Goal: Book appointment/travel/reservation

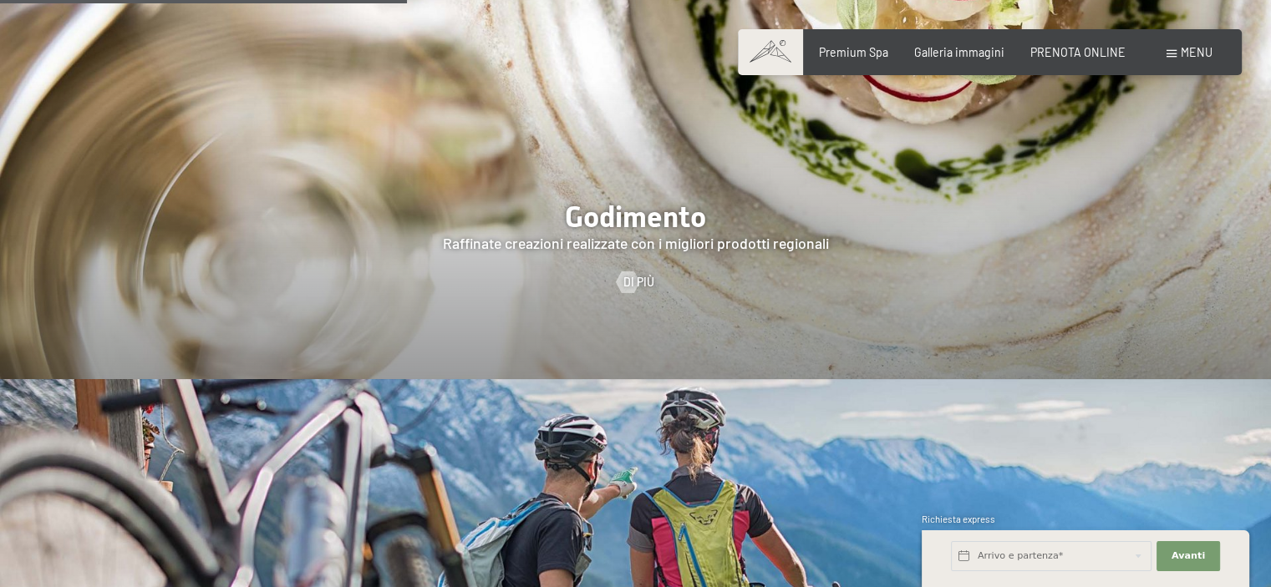
scroll to position [2256, 0]
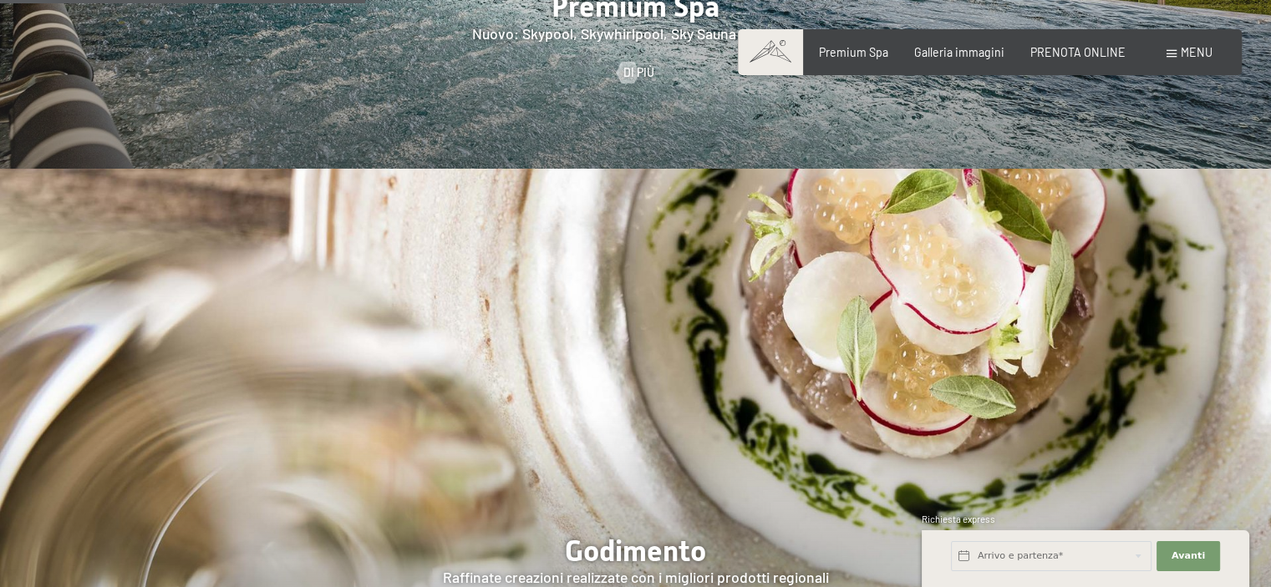
click at [607, 268] on img at bounding box center [635, 441] width 1271 height 544
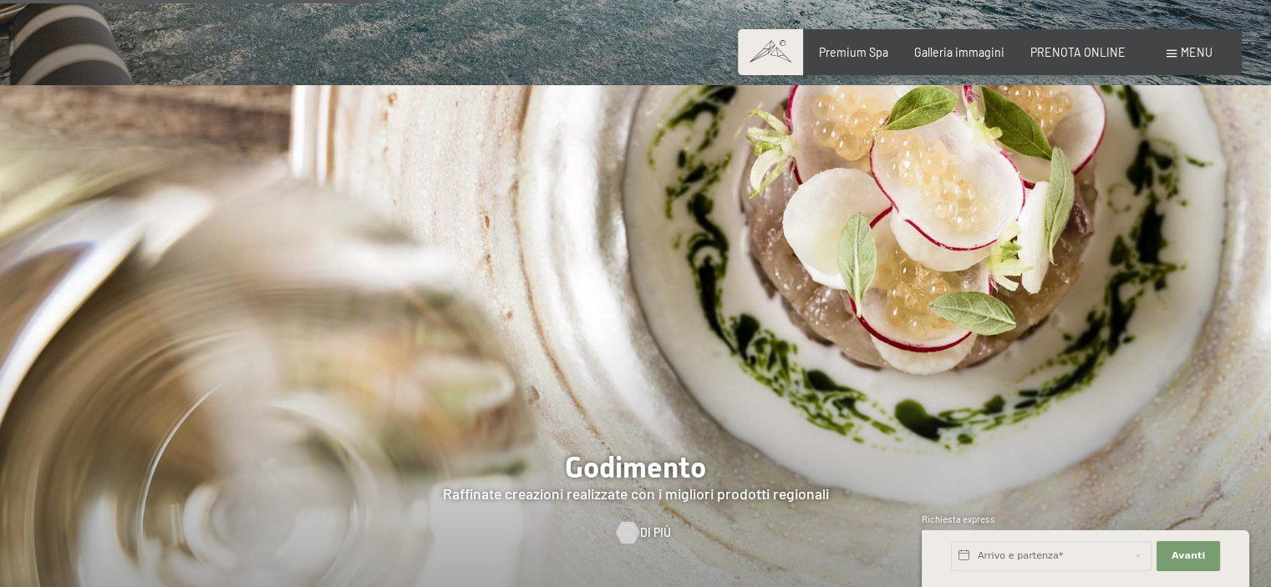
click at [628, 522] on div at bounding box center [627, 533] width 13 height 22
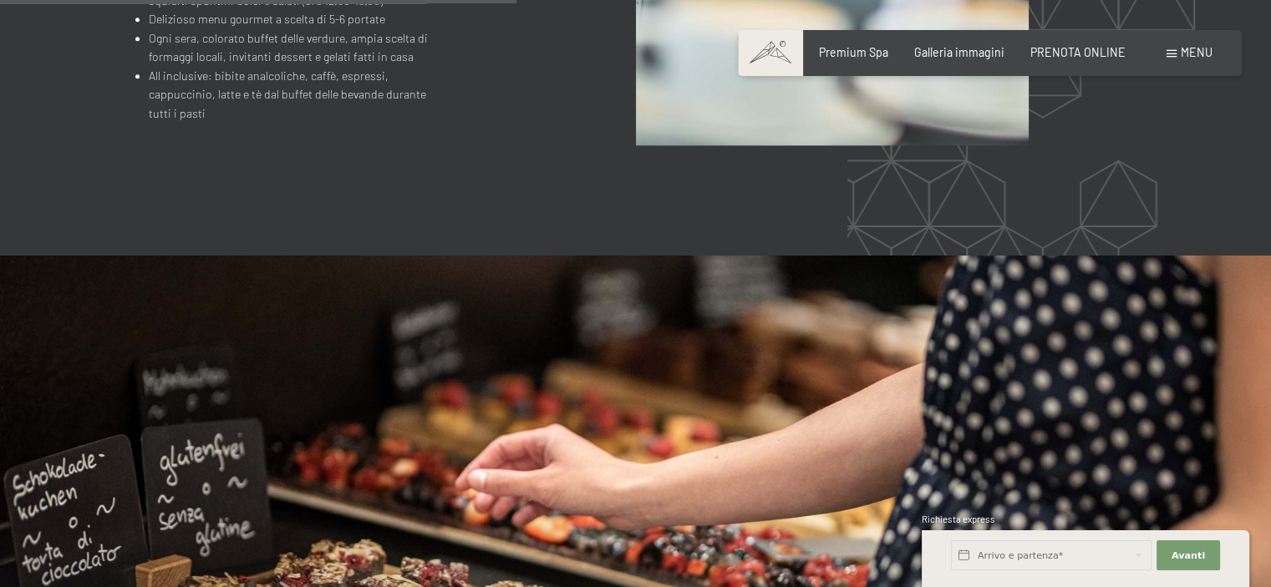
scroll to position [1838, 0]
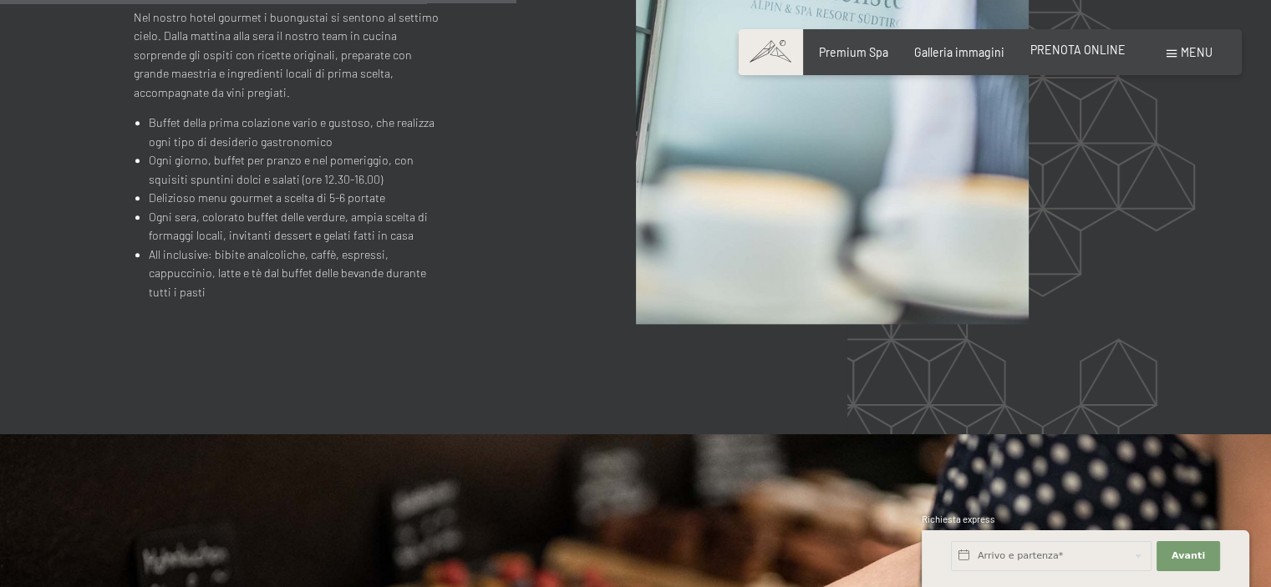
click at [1078, 53] on span "PRENOTA ONLINE" at bounding box center [1077, 50] width 95 height 14
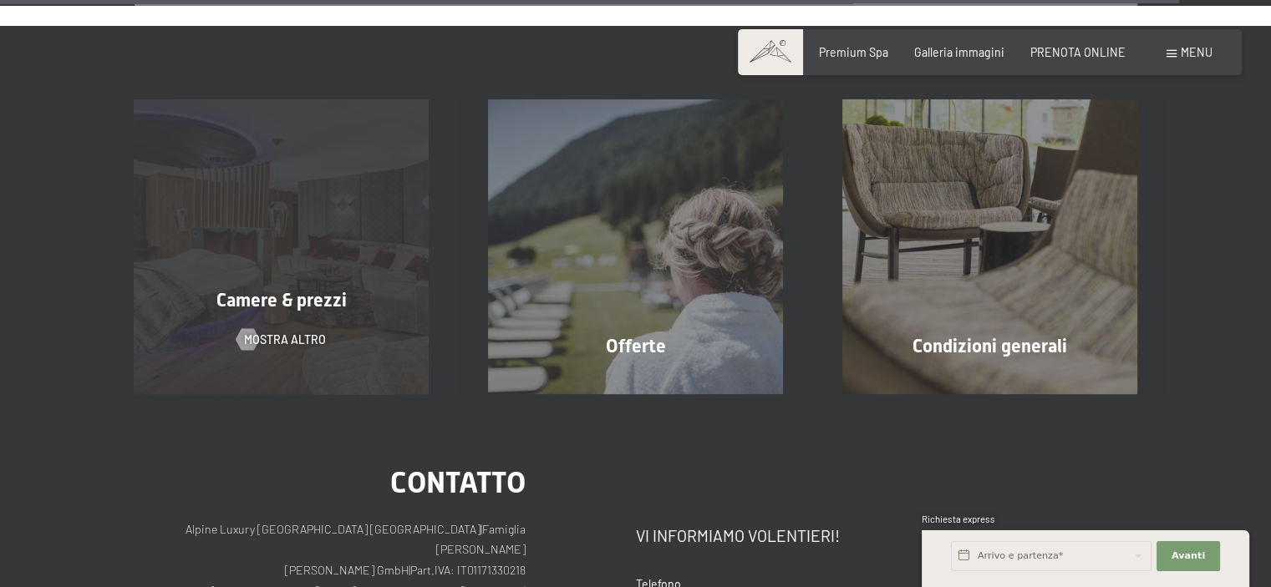
scroll to position [5346, 0]
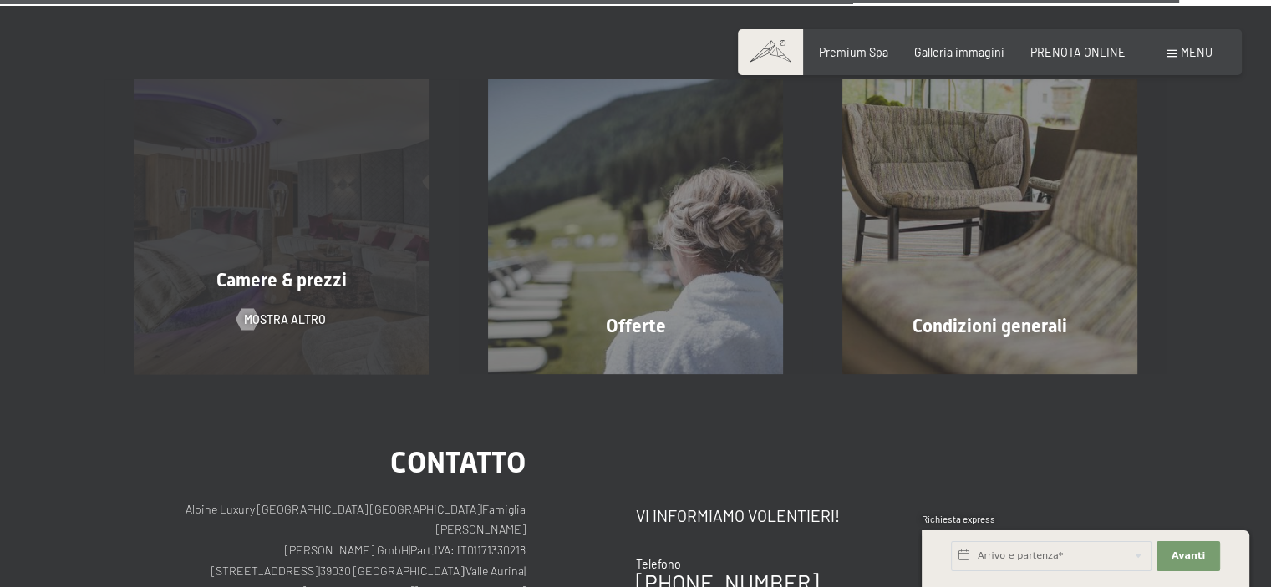
click at [307, 159] on div "Camere & prezzi mostra altro" at bounding box center [281, 226] width 354 height 295
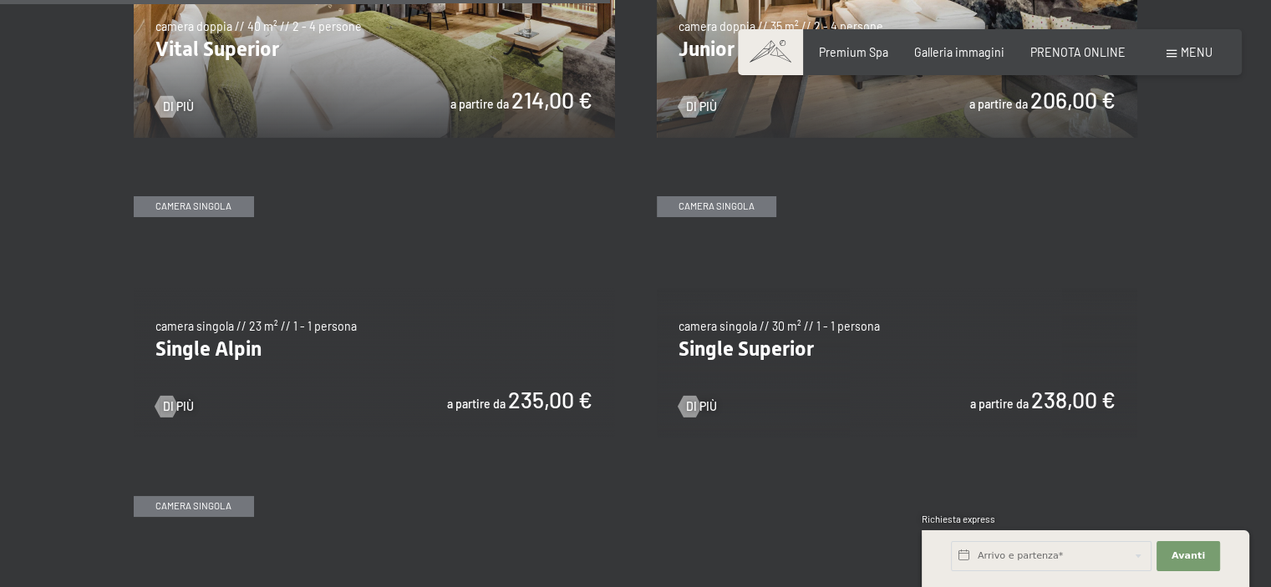
scroll to position [2256, 0]
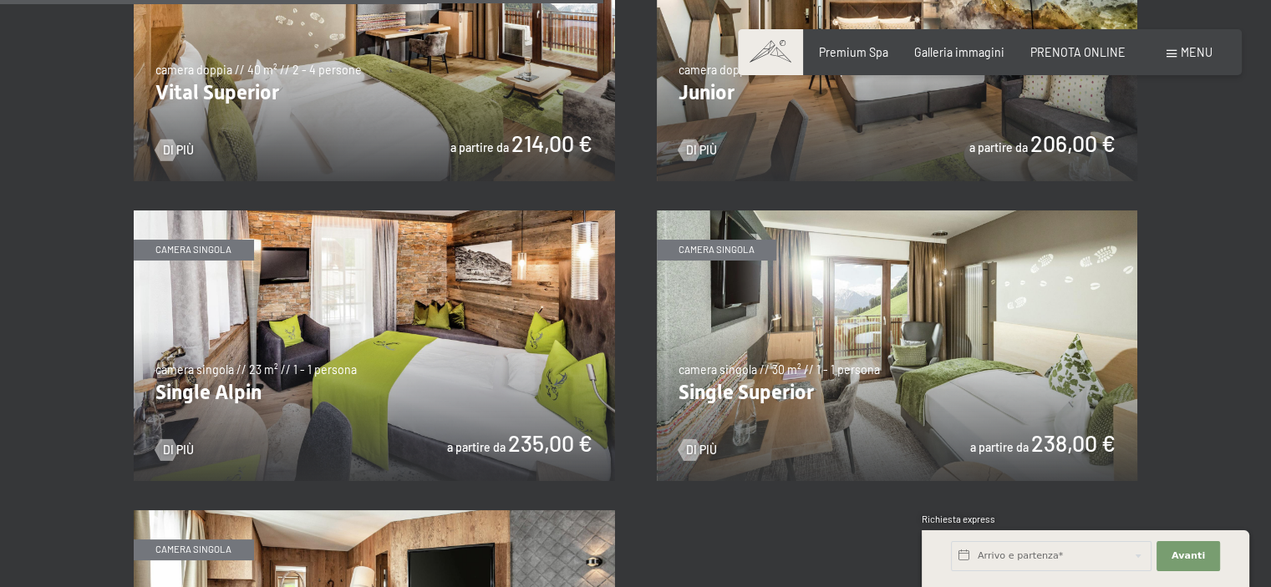
click at [1059, 54] on span "PRENOTA ONLINE" at bounding box center [1077, 52] width 95 height 14
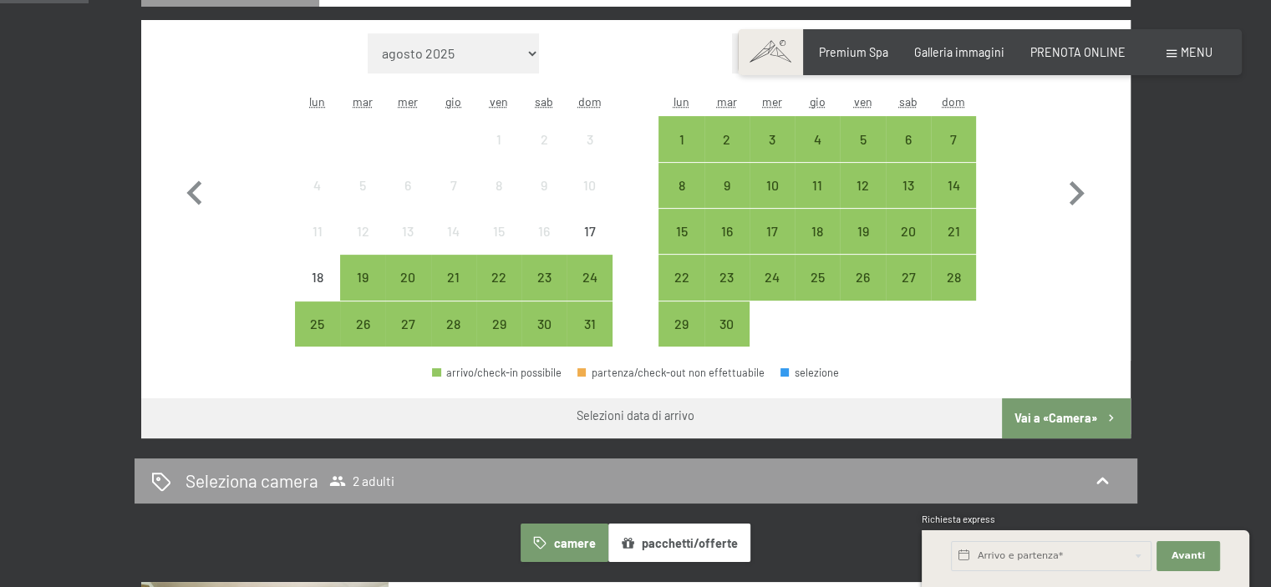
scroll to position [501, 0]
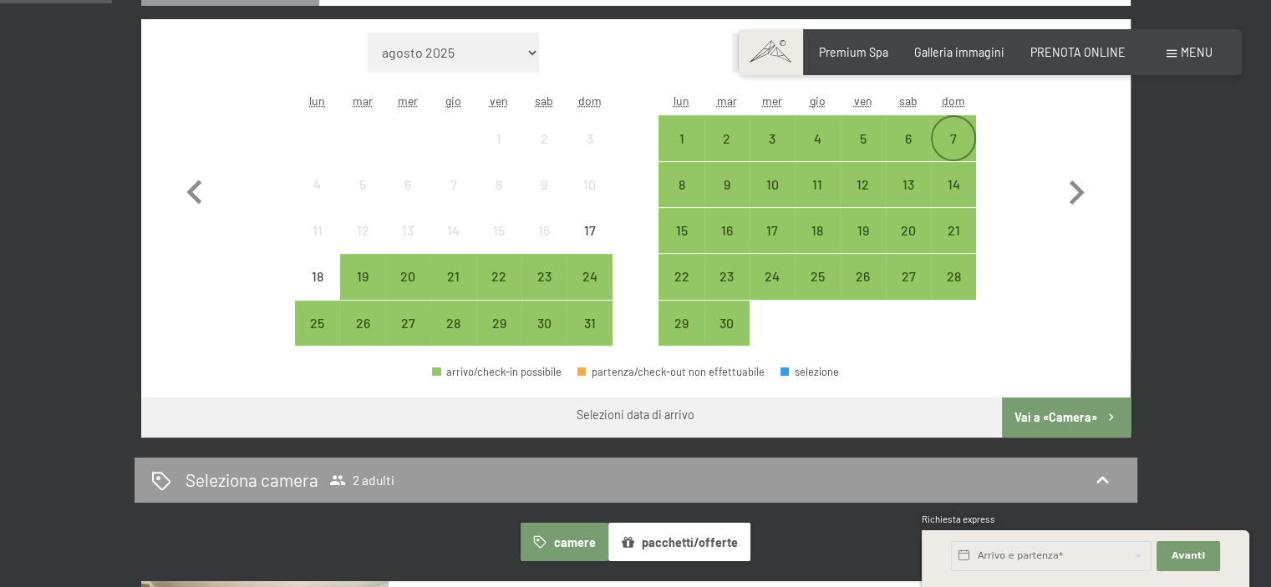
click at [949, 145] on div "7" at bounding box center [953, 153] width 42 height 42
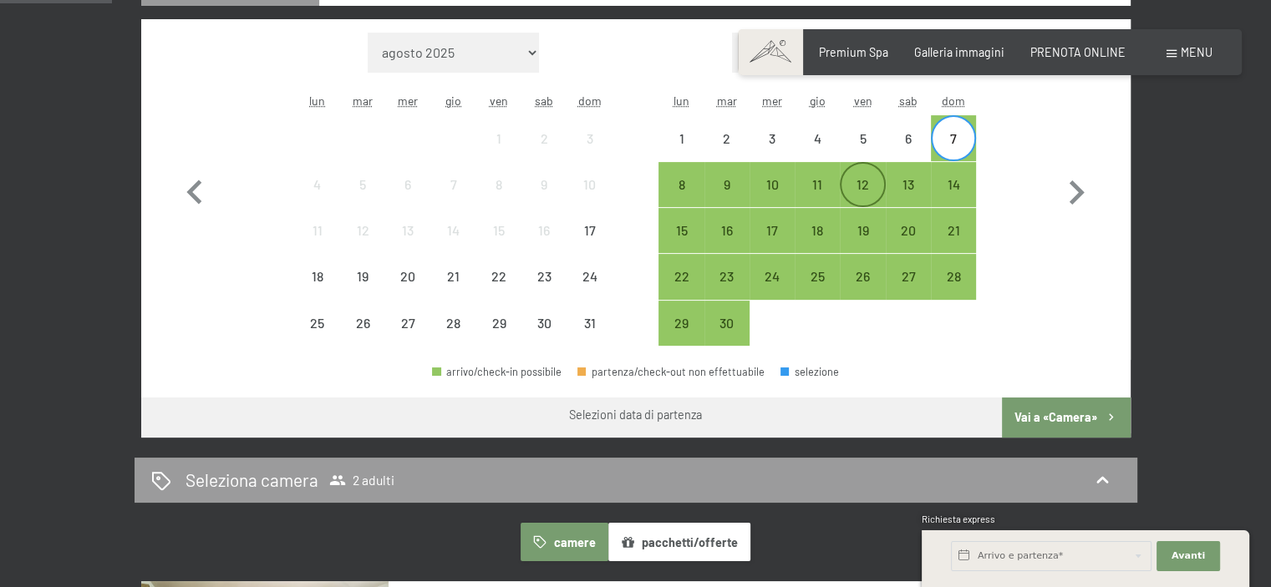
click at [853, 192] on div "12" at bounding box center [862, 199] width 42 height 42
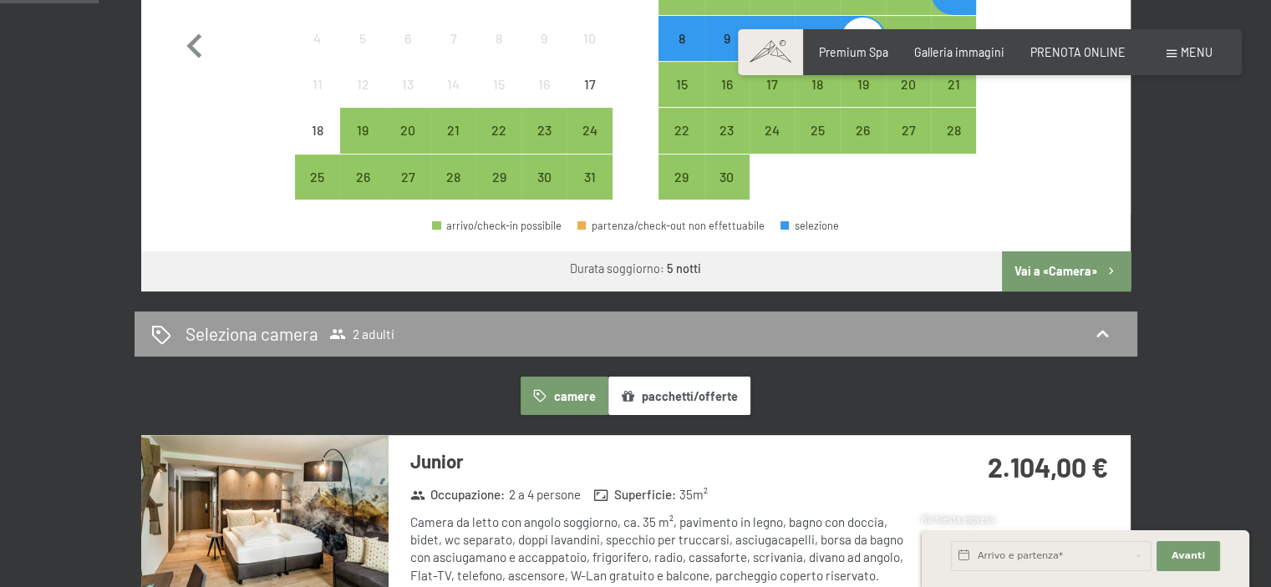
scroll to position [668, 0]
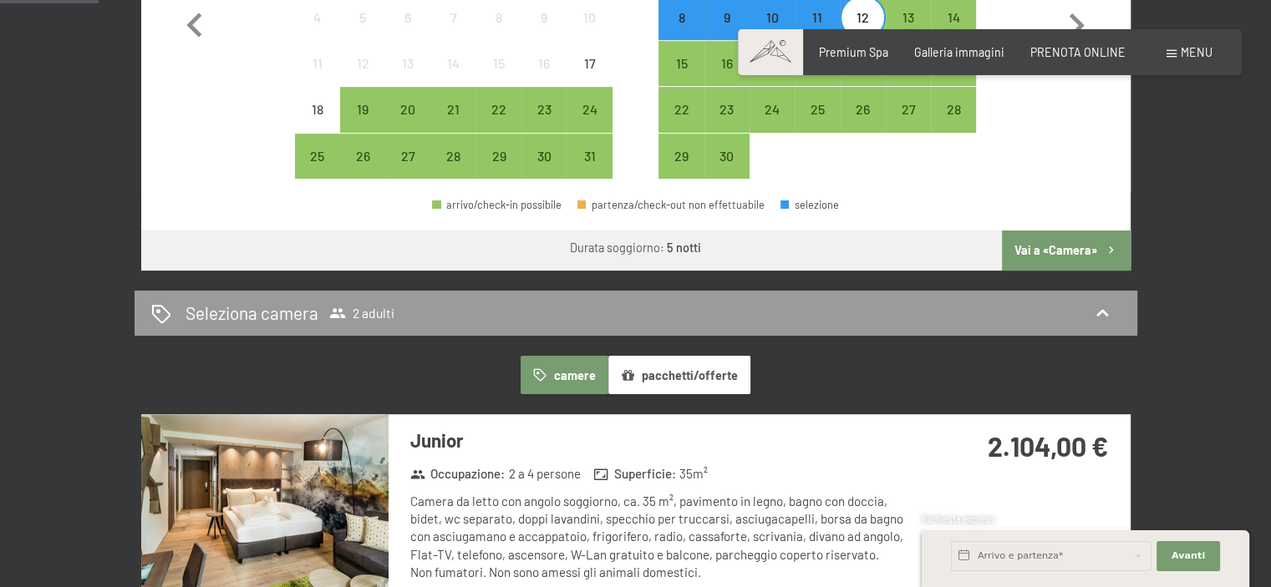
click at [1042, 248] on button "Vai a «Camera»" at bounding box center [1066, 251] width 128 height 40
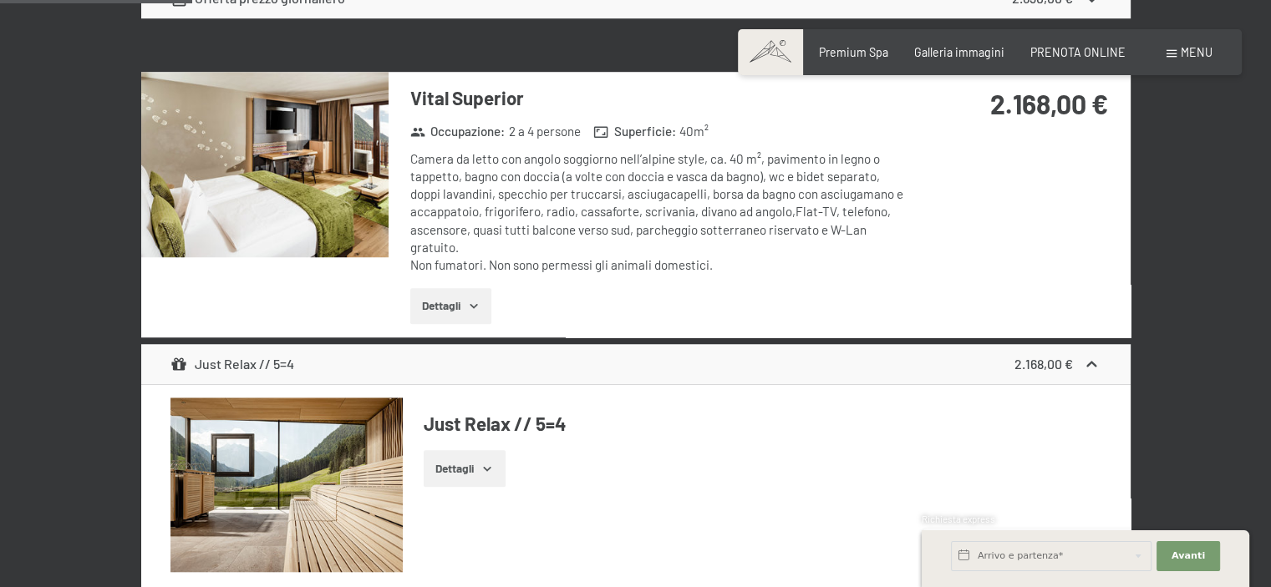
scroll to position [1197, 0]
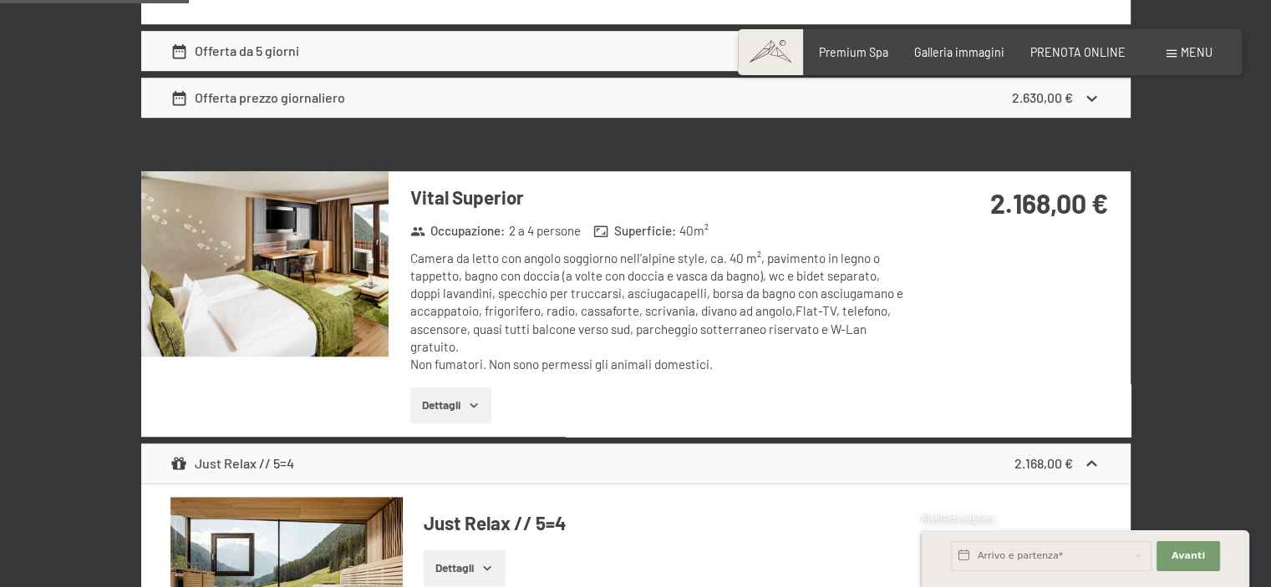
click at [277, 240] on img at bounding box center [264, 263] width 247 height 185
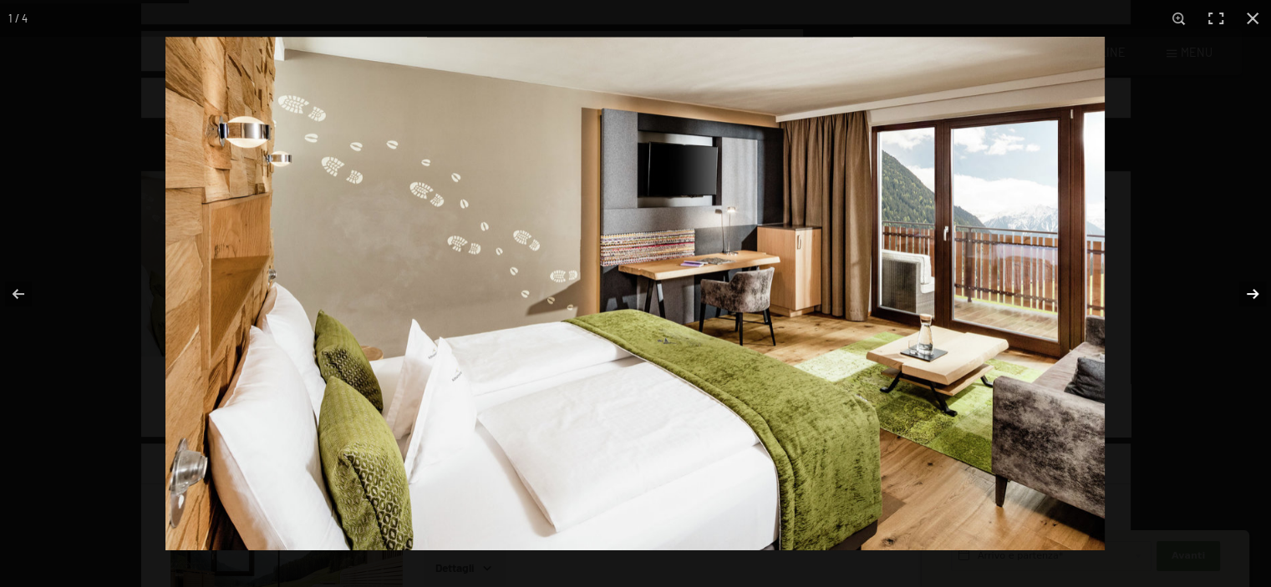
click at [1257, 293] on button "button" at bounding box center [1241, 294] width 58 height 84
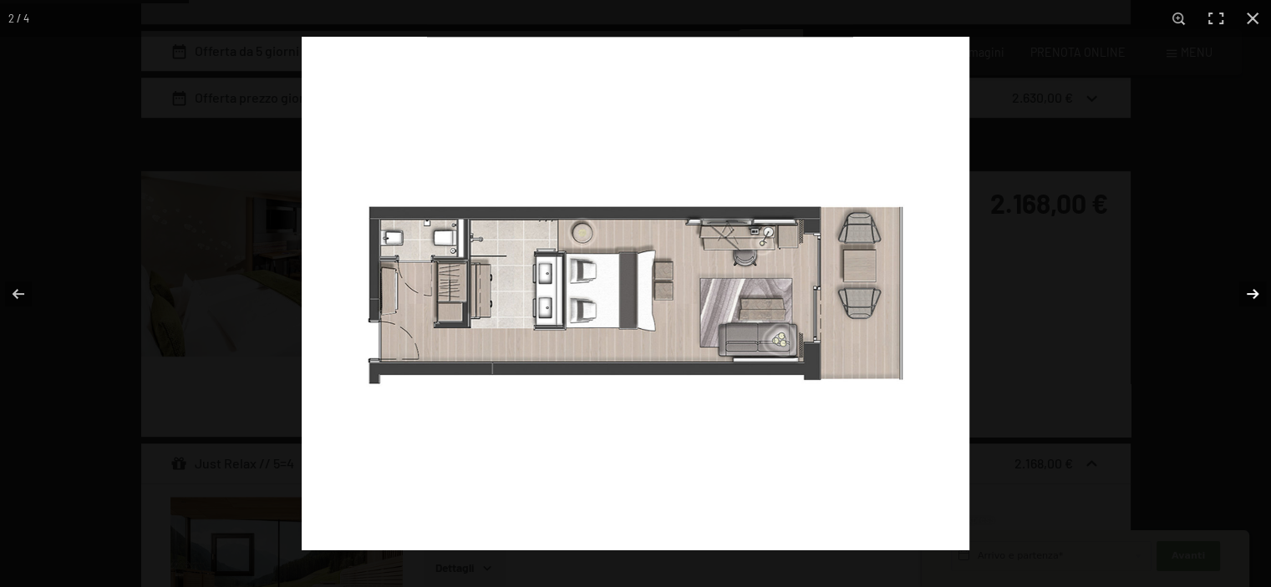
click at [1250, 289] on button "button" at bounding box center [1241, 294] width 58 height 84
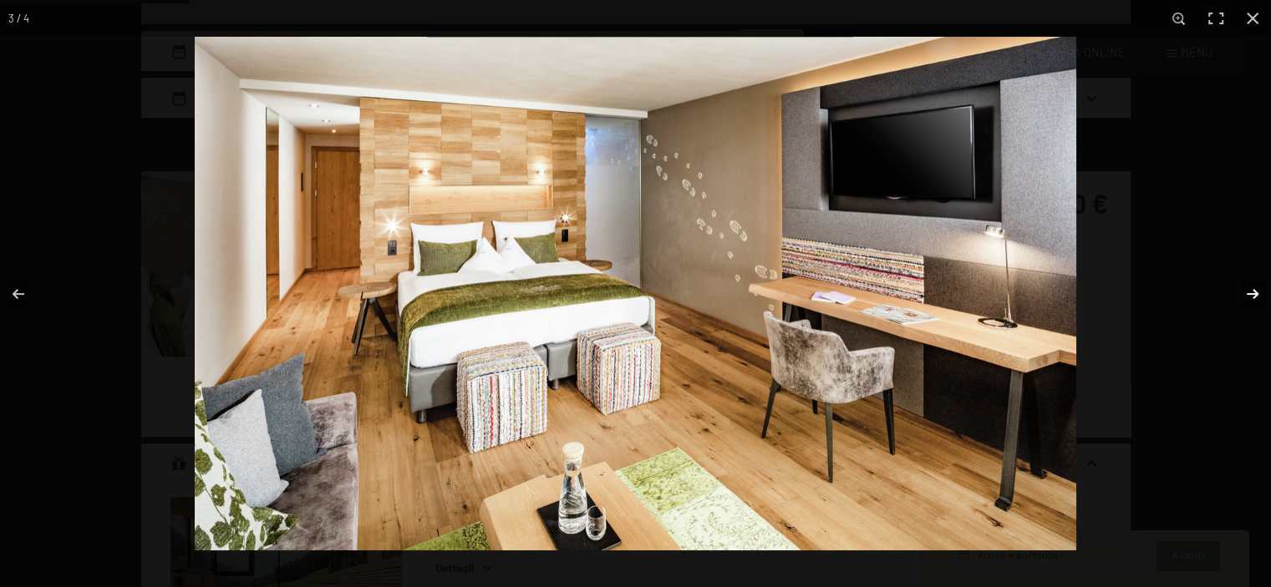
click at [1250, 289] on button "button" at bounding box center [1241, 294] width 58 height 84
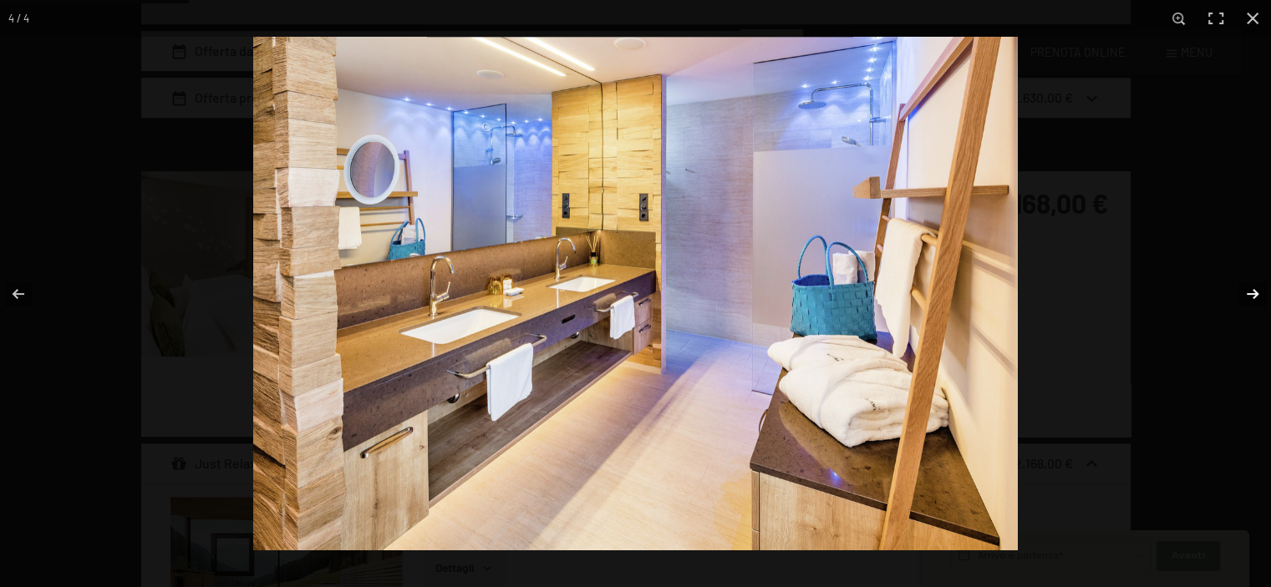
click at [1250, 289] on button "button" at bounding box center [1241, 294] width 58 height 84
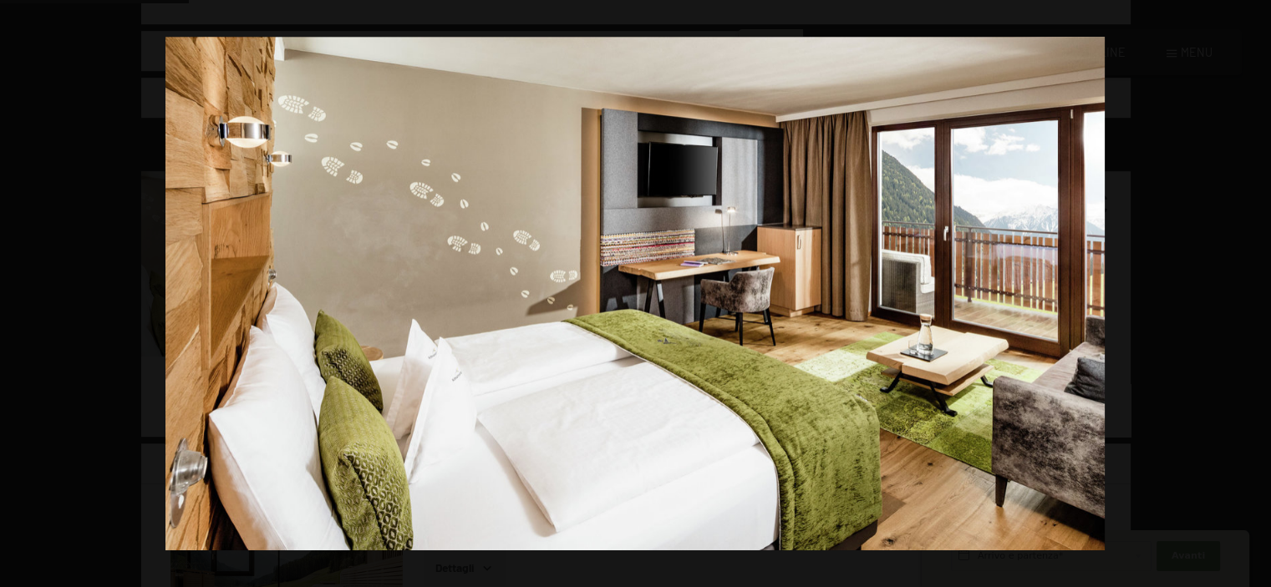
click at [1250, 289] on button "button" at bounding box center [1241, 294] width 58 height 84
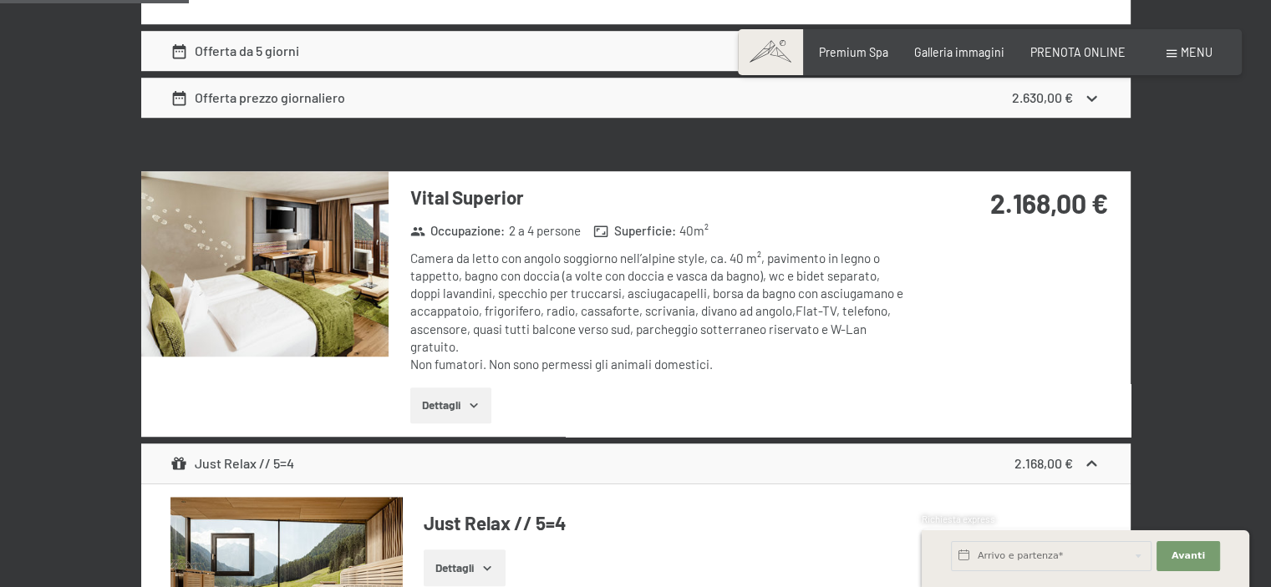
click at [0, 0] on button "button" at bounding box center [0, 0] width 0 height 0
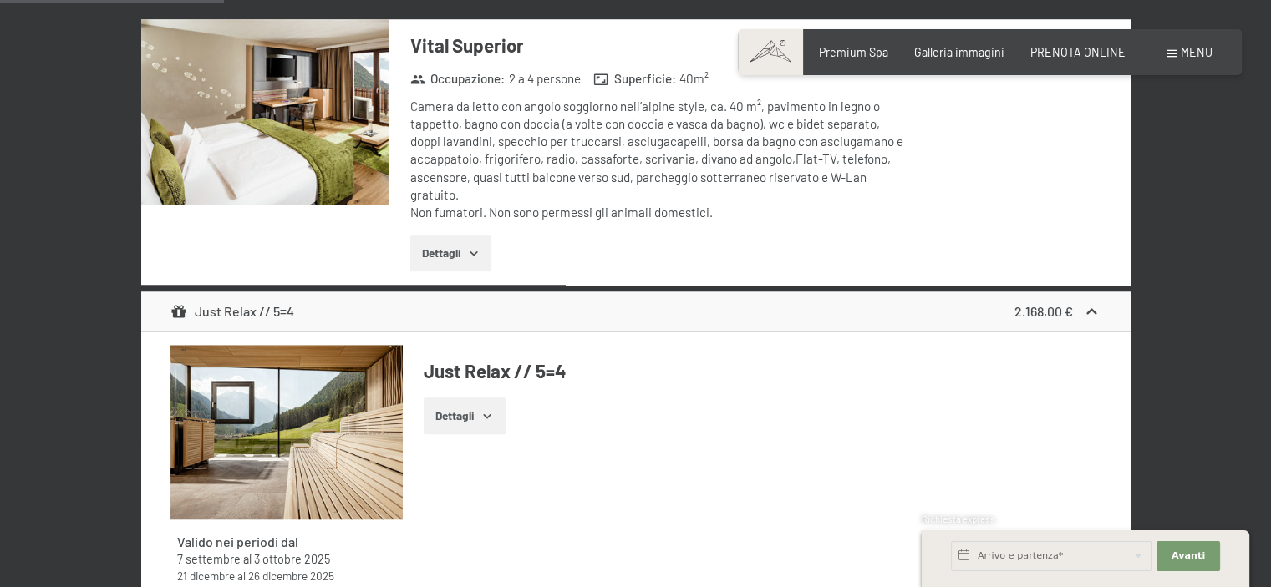
scroll to position [1448, 0]
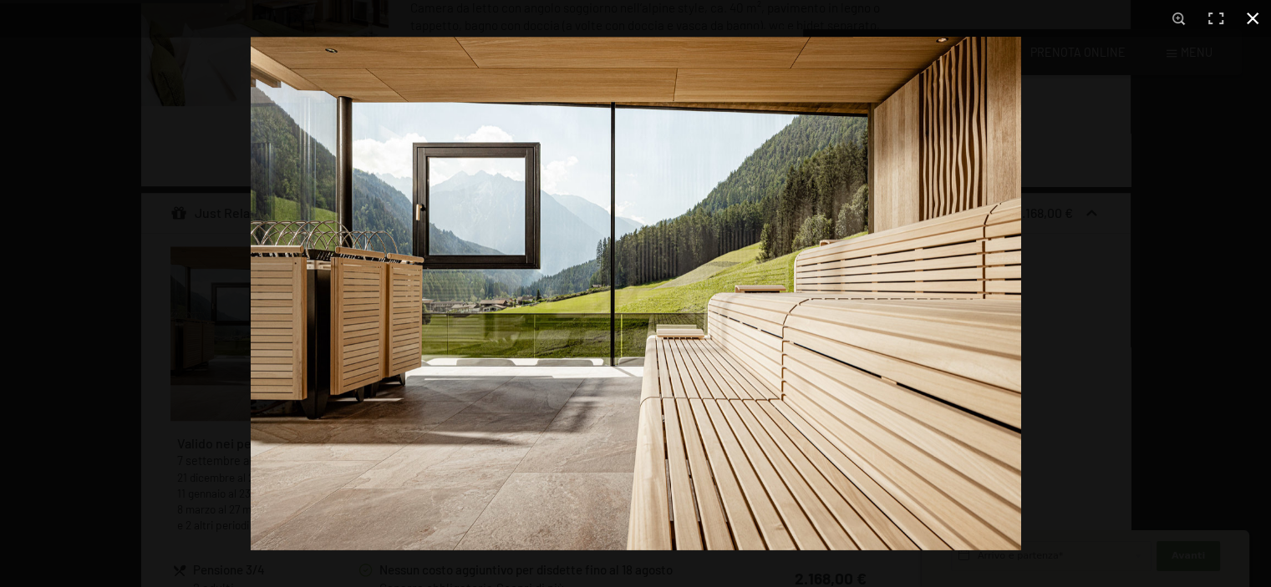
click at [1253, 17] on button "button" at bounding box center [1252, 18] width 37 height 37
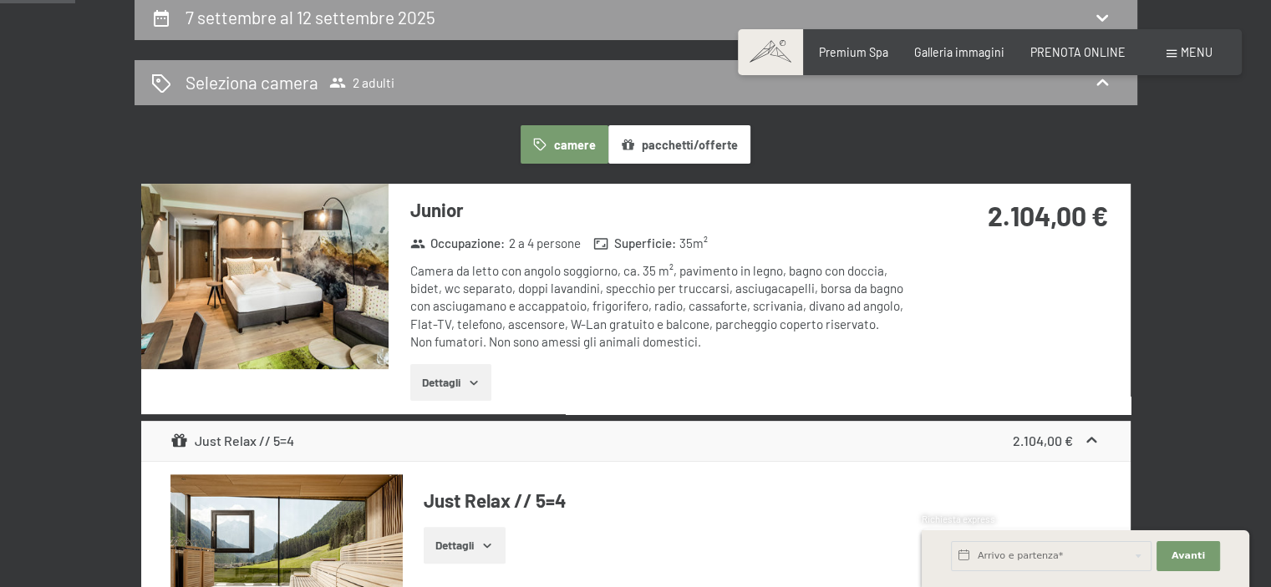
scroll to position [278, 0]
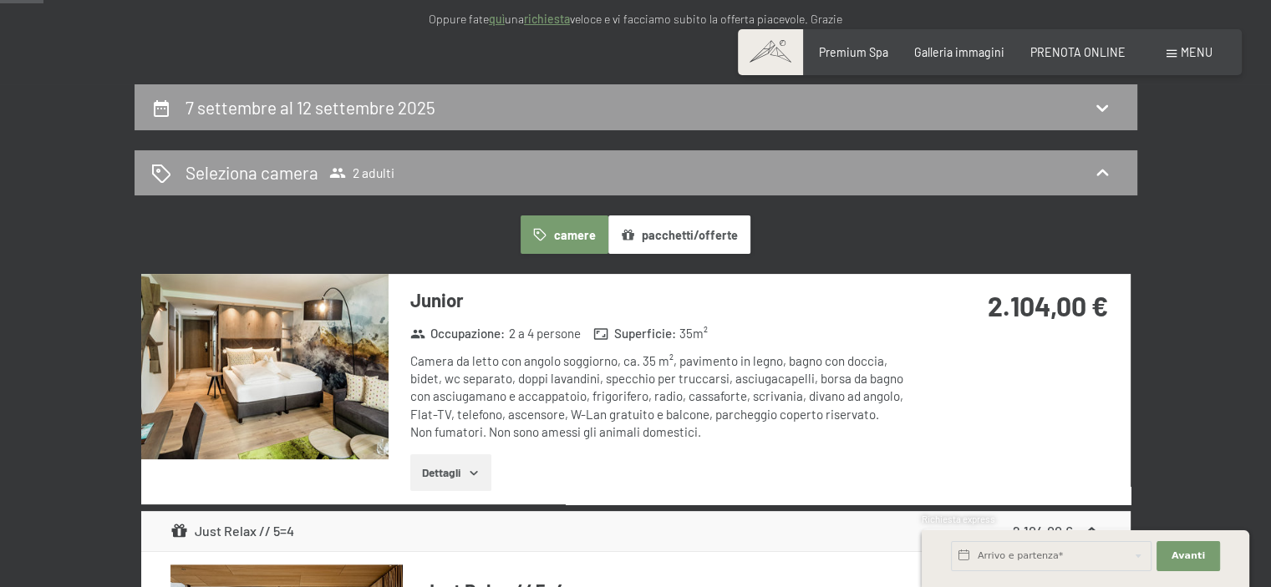
click at [281, 351] on img at bounding box center [264, 366] width 247 height 185
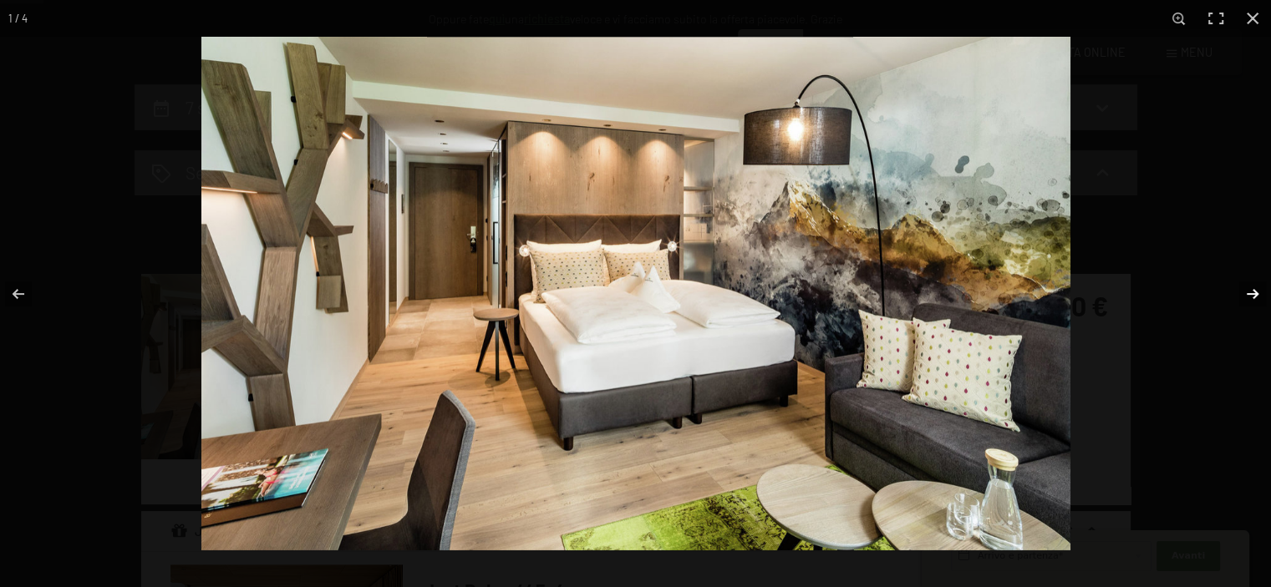
click at [1250, 295] on button "button" at bounding box center [1241, 294] width 58 height 84
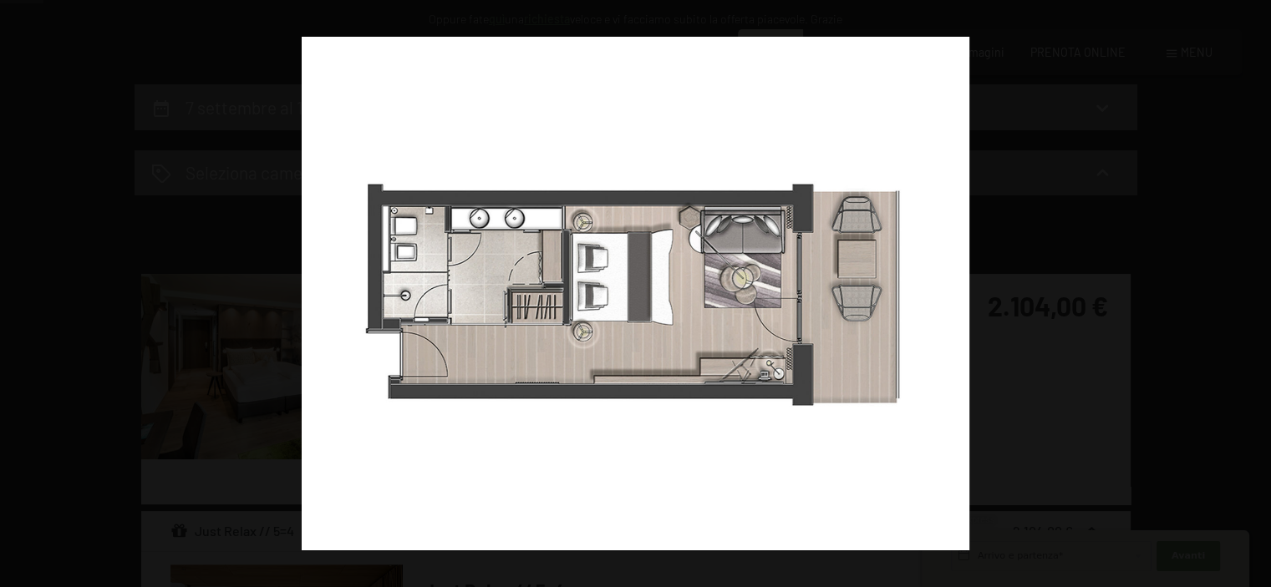
click at [1244, 287] on button "button" at bounding box center [1241, 294] width 58 height 84
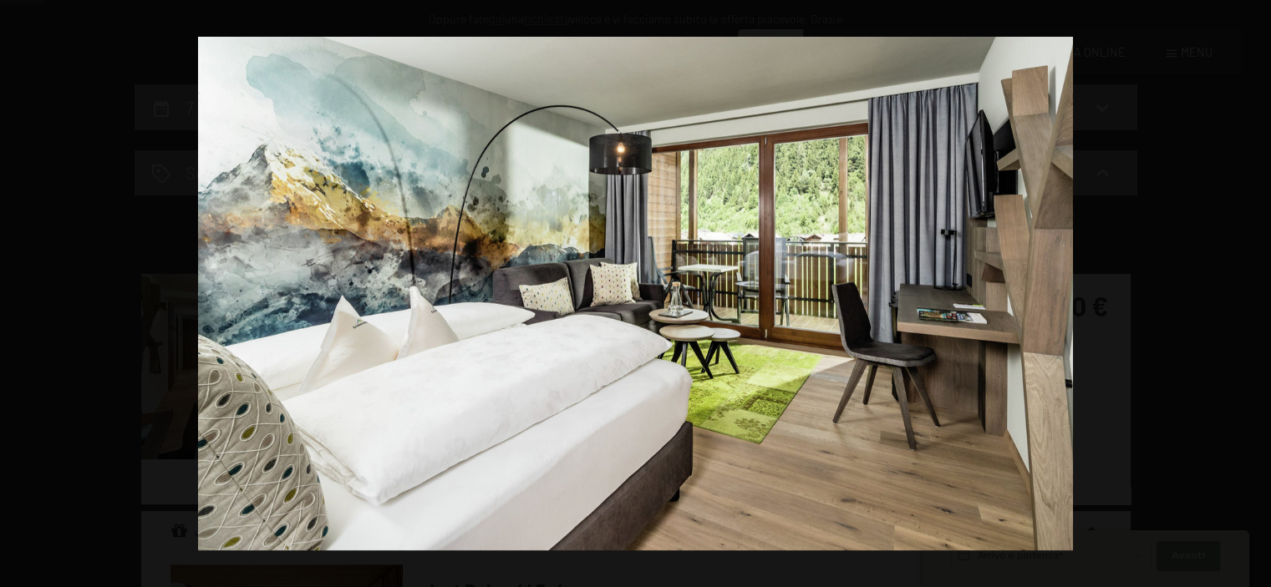
click at [1244, 287] on button "button" at bounding box center [1241, 294] width 58 height 84
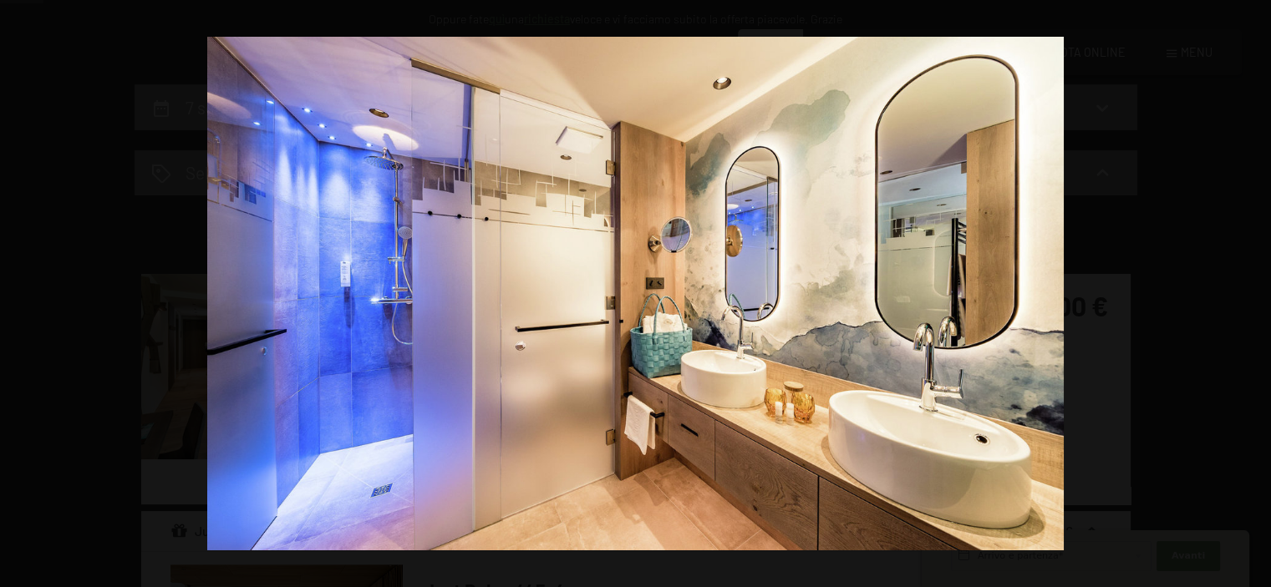
click at [1244, 287] on button "button" at bounding box center [1241, 294] width 58 height 84
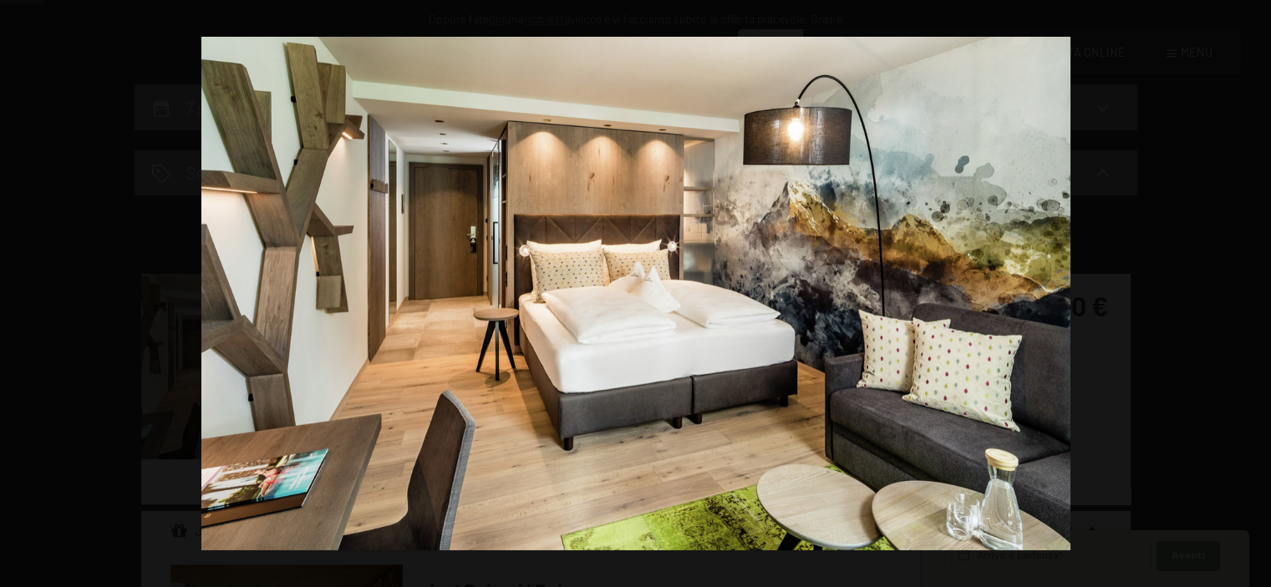
click at [1244, 287] on button "button" at bounding box center [1241, 294] width 58 height 84
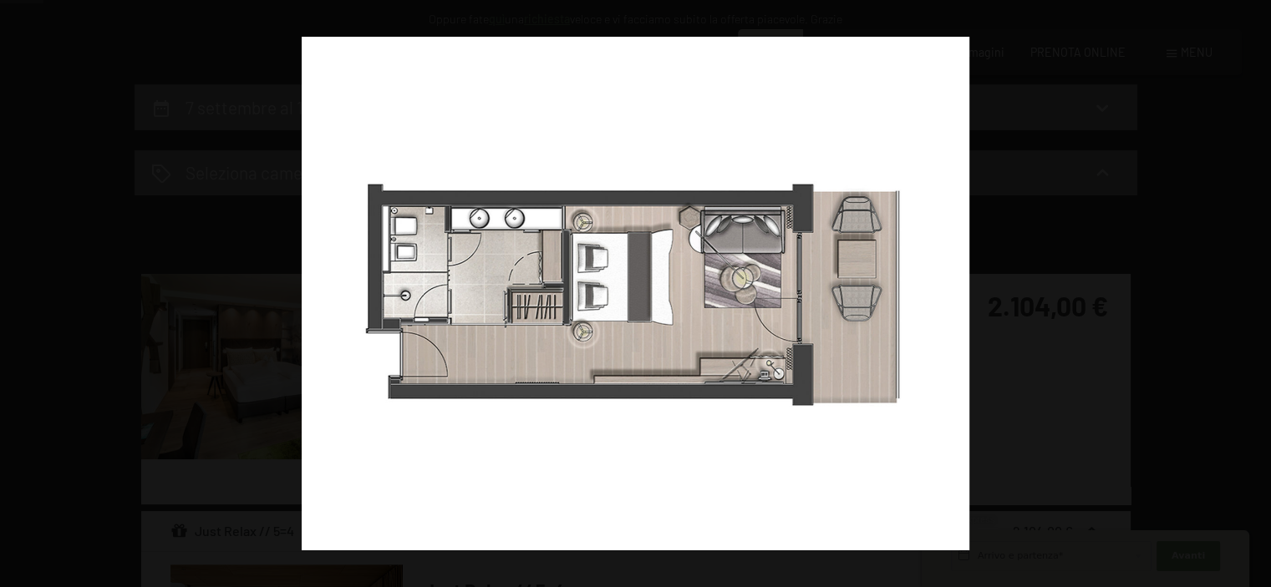
click at [1244, 287] on button "button" at bounding box center [1241, 294] width 58 height 84
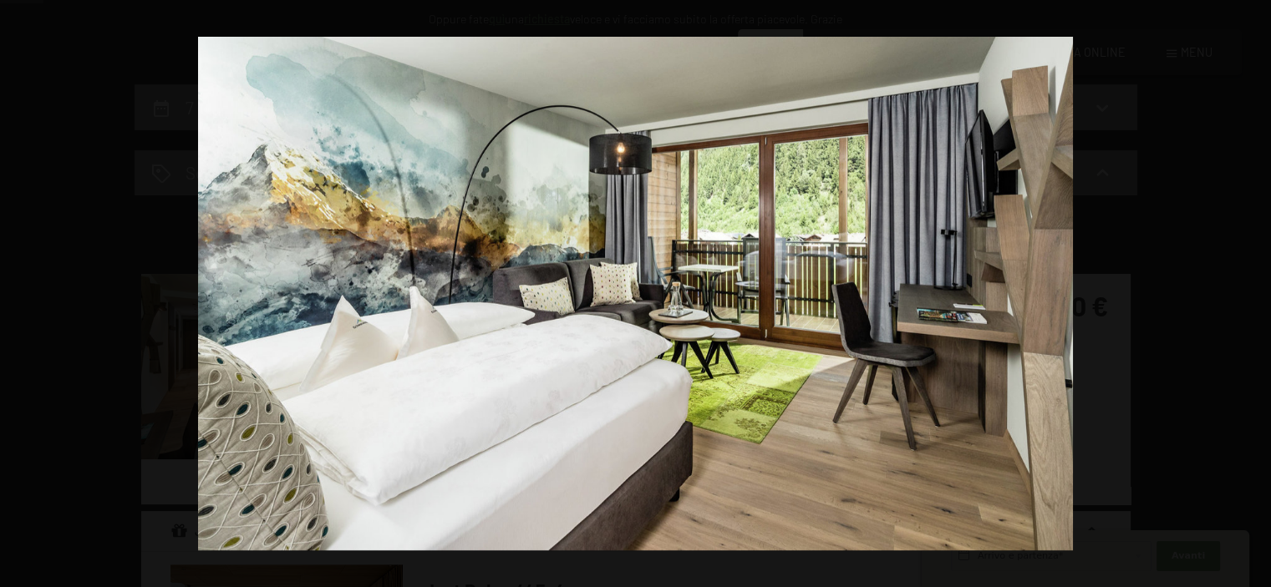
click at [1244, 287] on button "button" at bounding box center [1241, 294] width 58 height 84
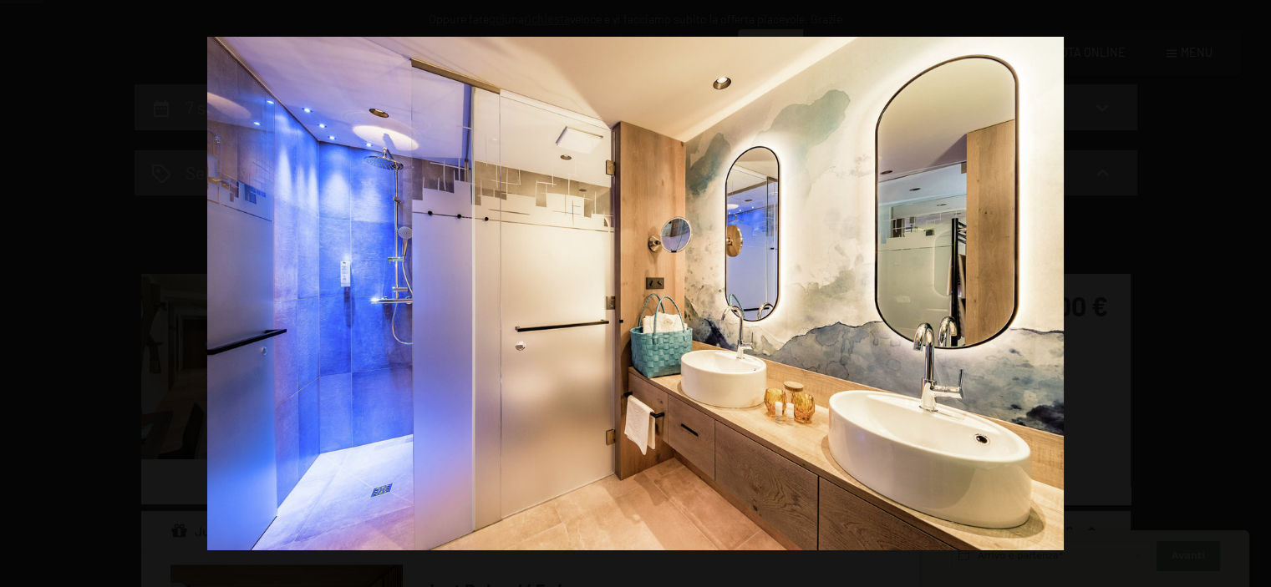
click at [1244, 287] on button "button" at bounding box center [1241, 294] width 58 height 84
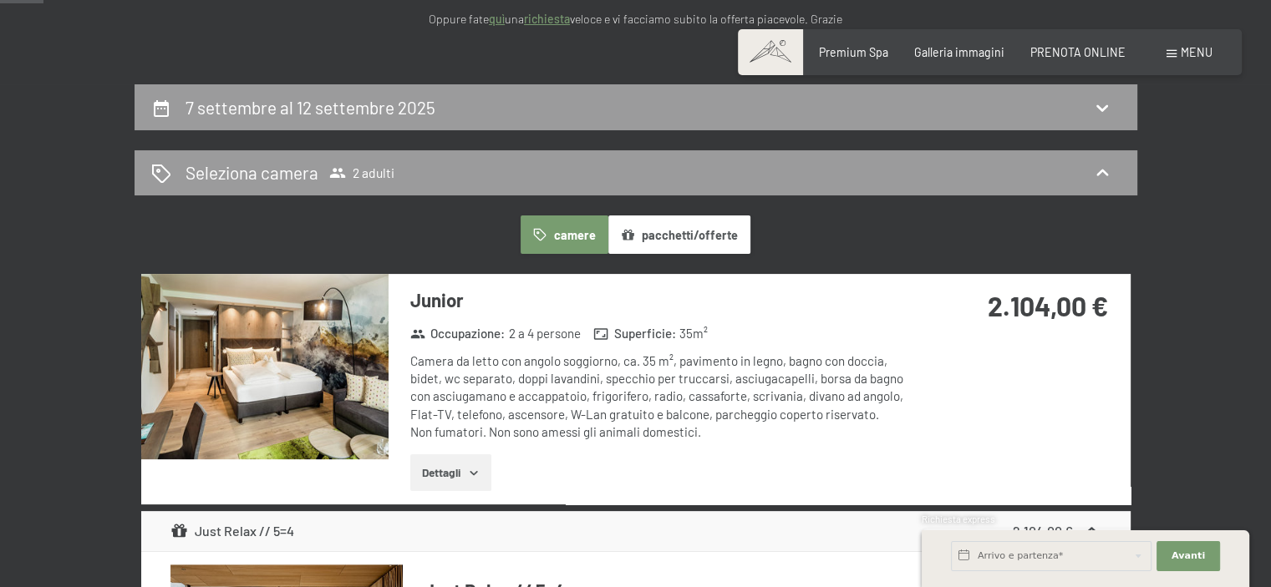
click at [0, 0] on button "button" at bounding box center [0, 0] width 0 height 0
click at [458, 470] on button "Dettagli" at bounding box center [450, 473] width 81 height 37
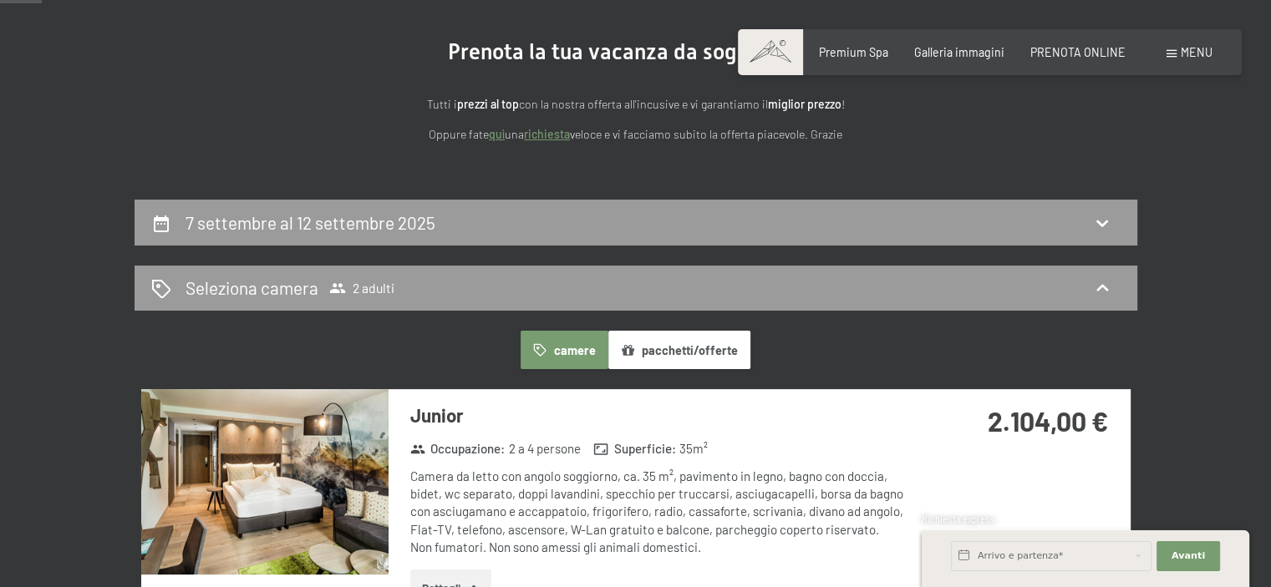
scroll to position [0, 0]
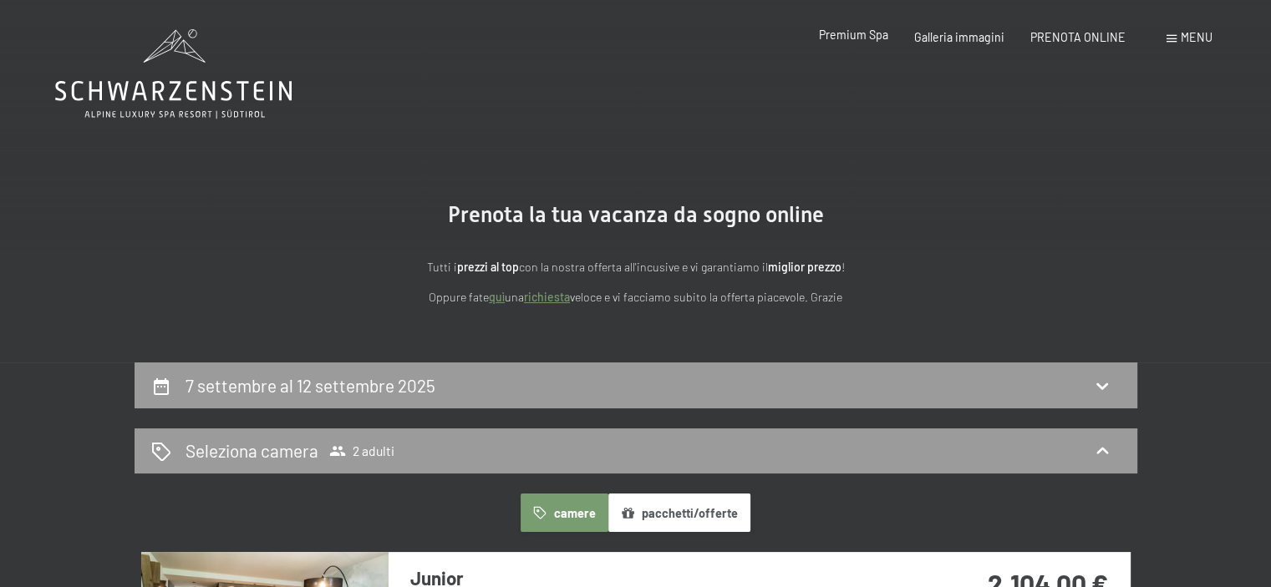
click at [852, 33] on span "Premium Spa" at bounding box center [853, 35] width 69 height 14
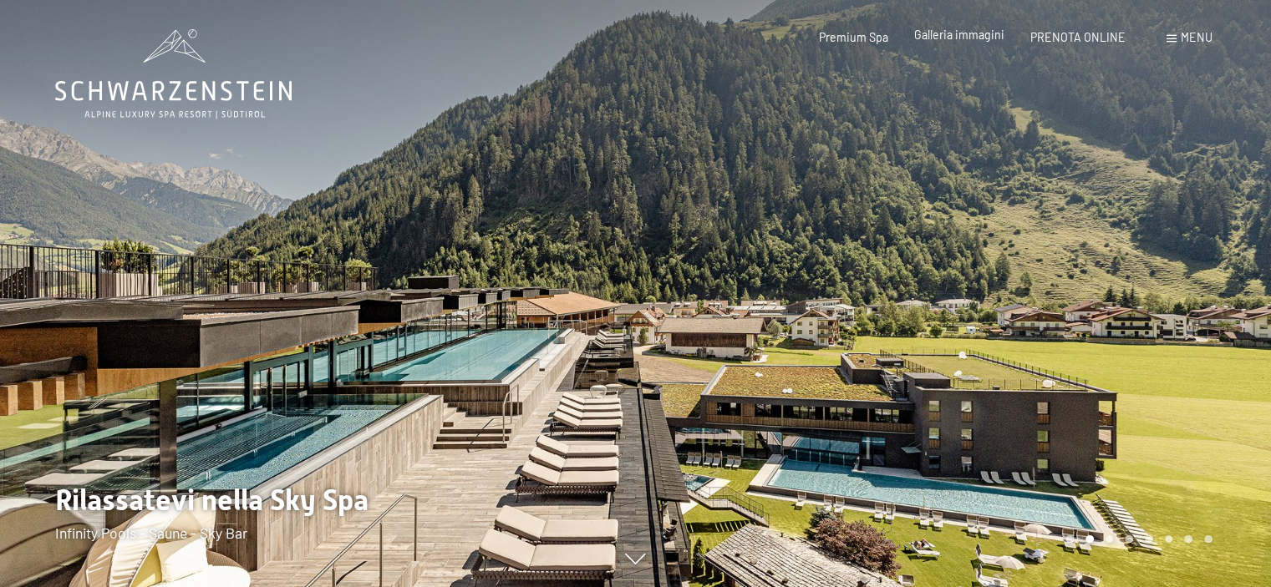
click at [969, 38] on span "Galleria immagini" at bounding box center [959, 35] width 90 height 14
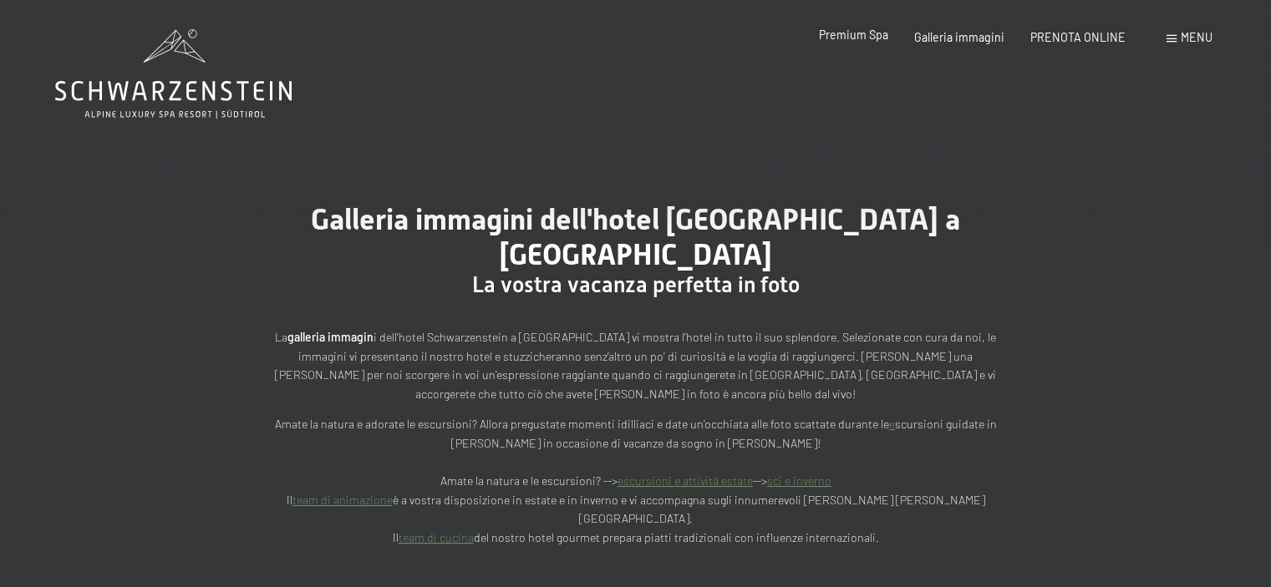
click at [861, 31] on span "Premium Spa" at bounding box center [853, 35] width 69 height 14
click at [859, 36] on span "Premium Spa" at bounding box center [853, 35] width 69 height 14
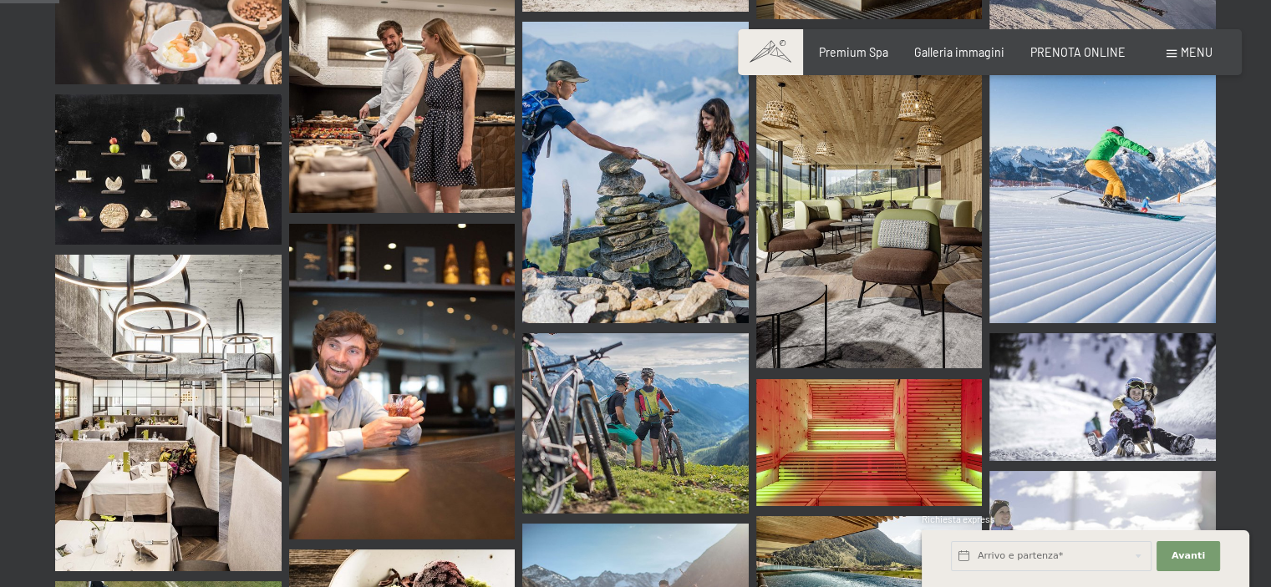
scroll to position [1003, 0]
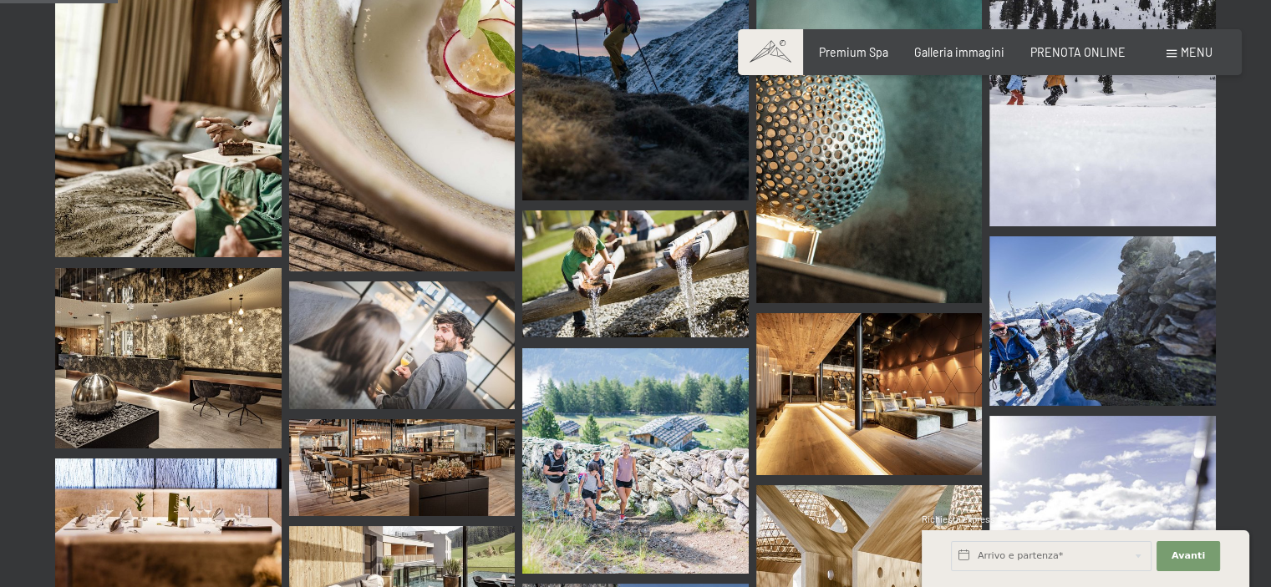
scroll to position [1671, 0]
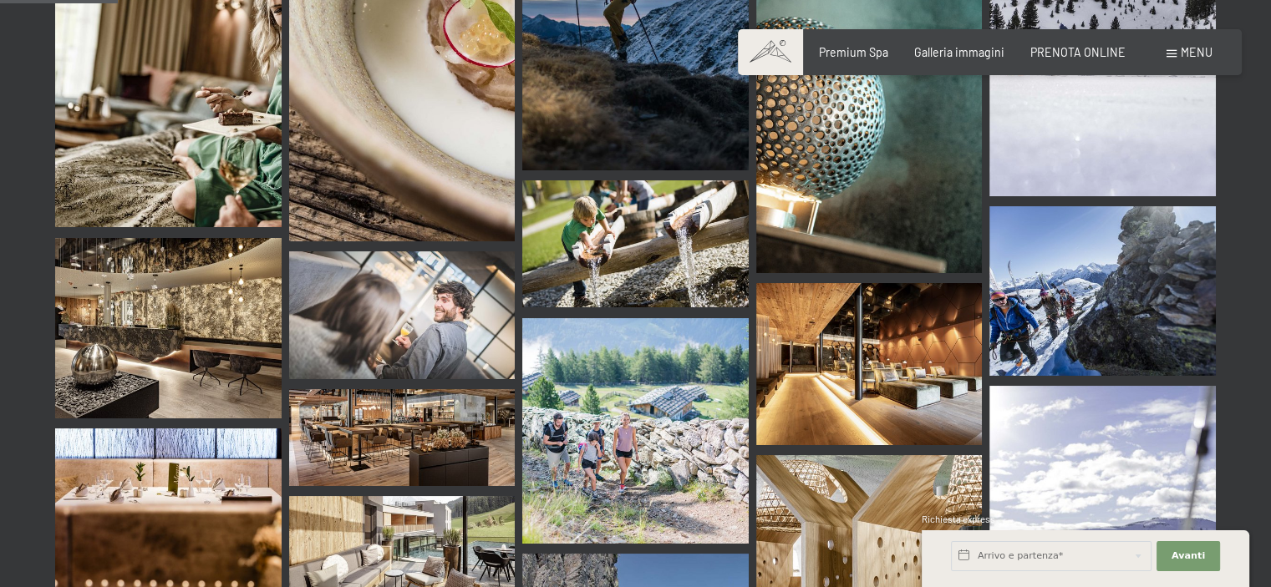
click at [399, 389] on img at bounding box center [402, 437] width 226 height 97
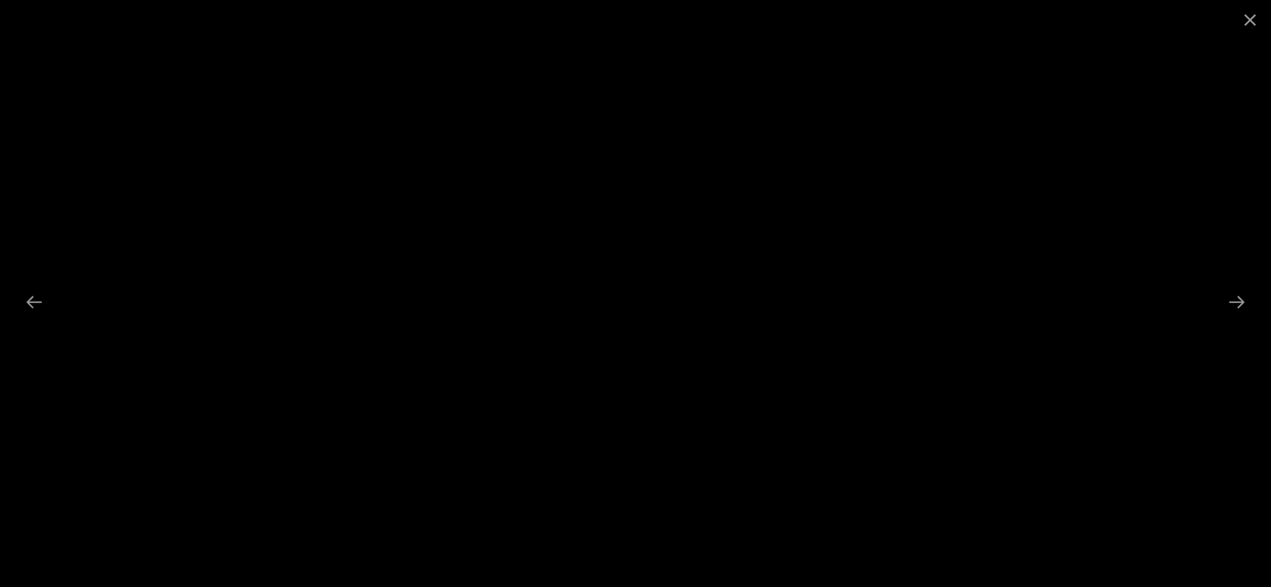
scroll to position [1577, 0]
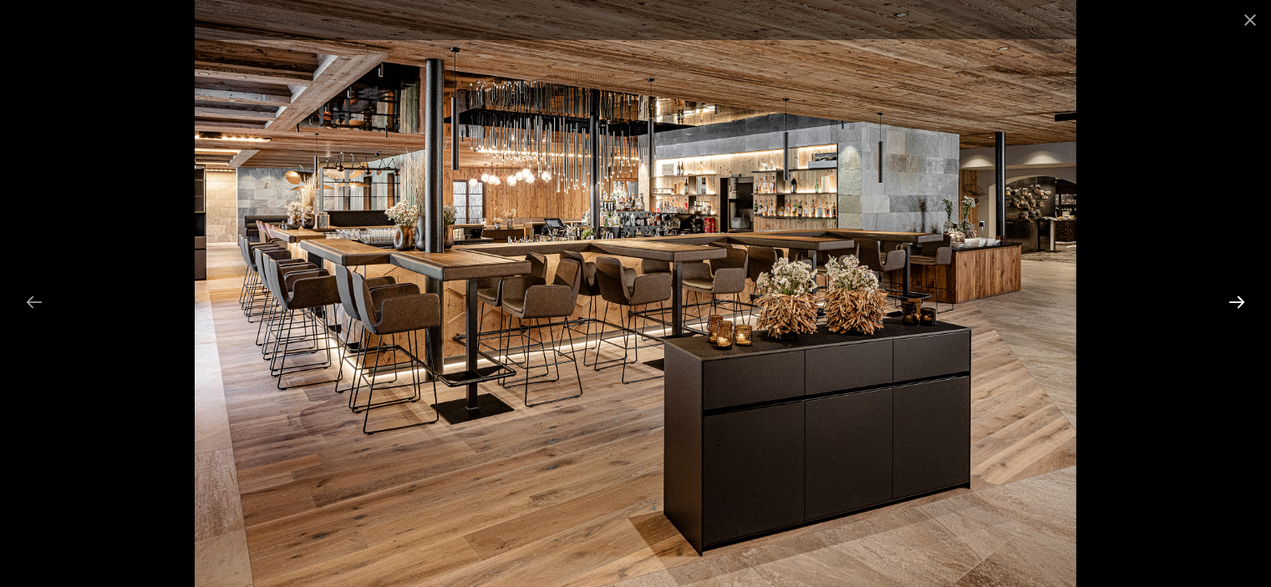
click at [1236, 300] on button "Next slide" at bounding box center [1236, 302] width 35 height 33
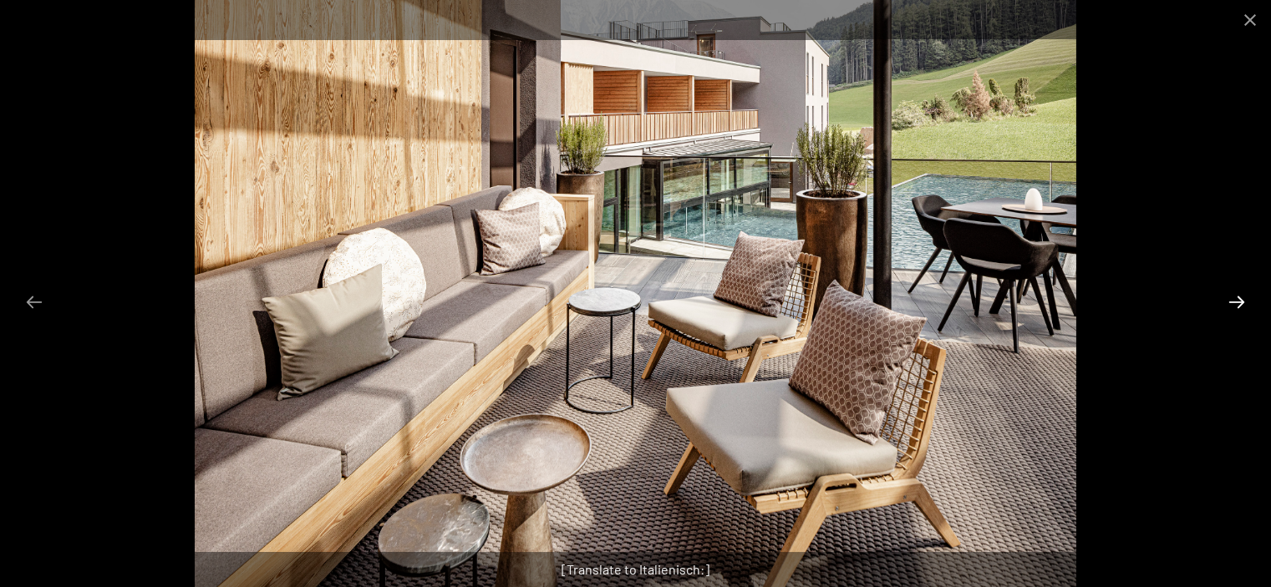
click at [1236, 300] on button "Next slide" at bounding box center [1236, 302] width 35 height 33
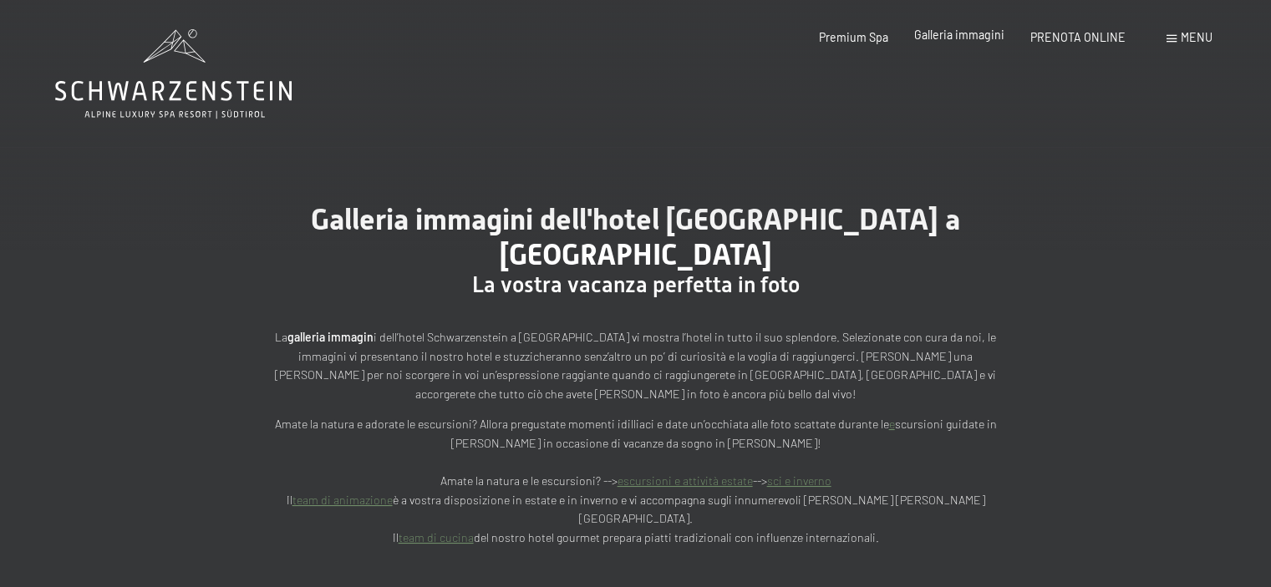
click at [964, 36] on span "Galleria immagini" at bounding box center [959, 35] width 90 height 14
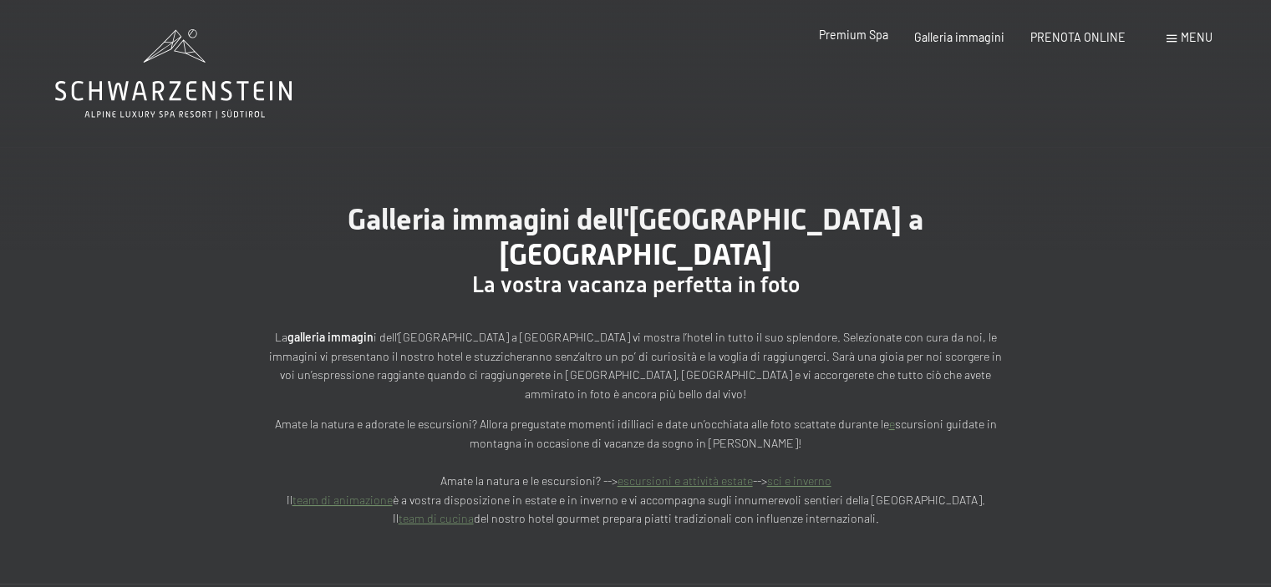
click at [863, 33] on span "Premium Spa" at bounding box center [853, 35] width 69 height 14
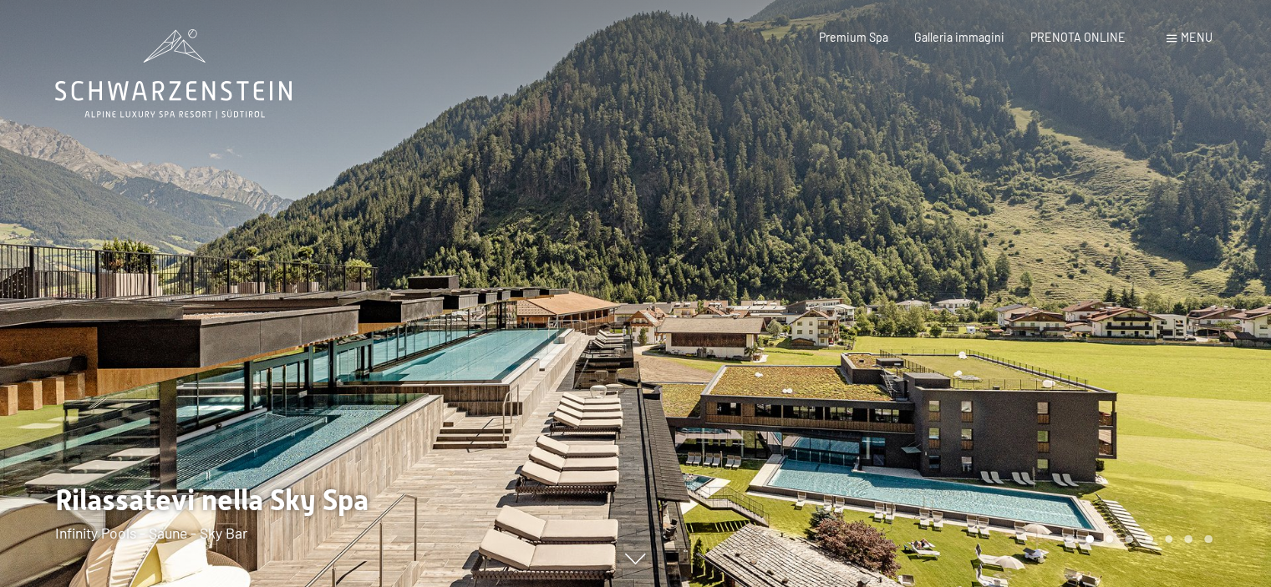
click at [1156, 311] on div at bounding box center [954, 293] width 636 height 587
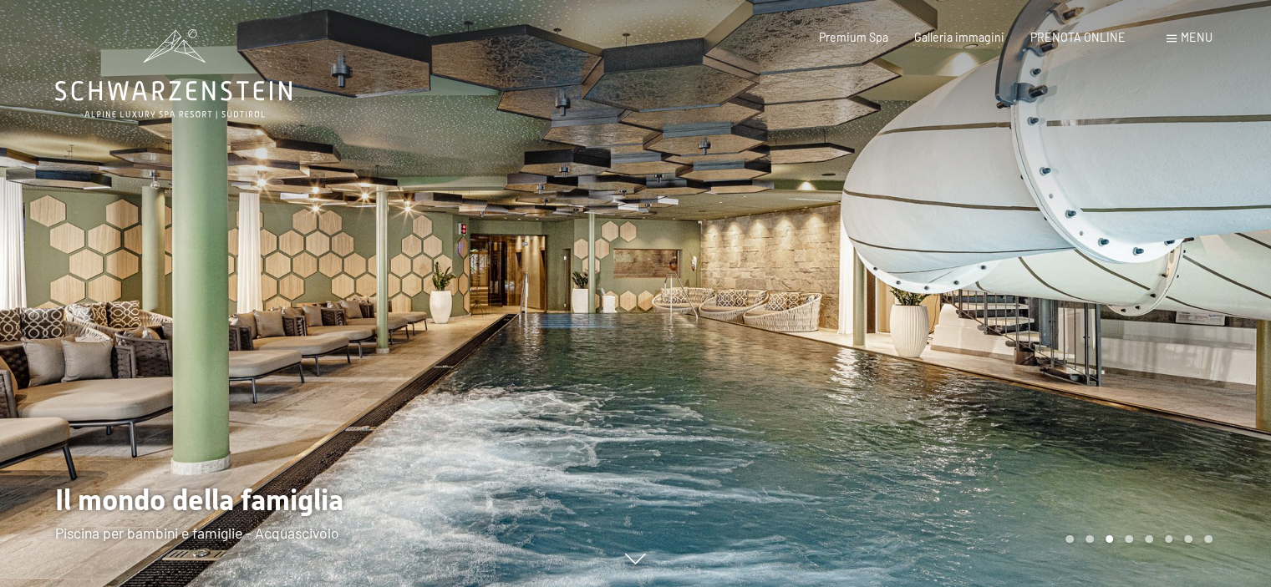
click at [1156, 311] on div at bounding box center [954, 293] width 636 height 587
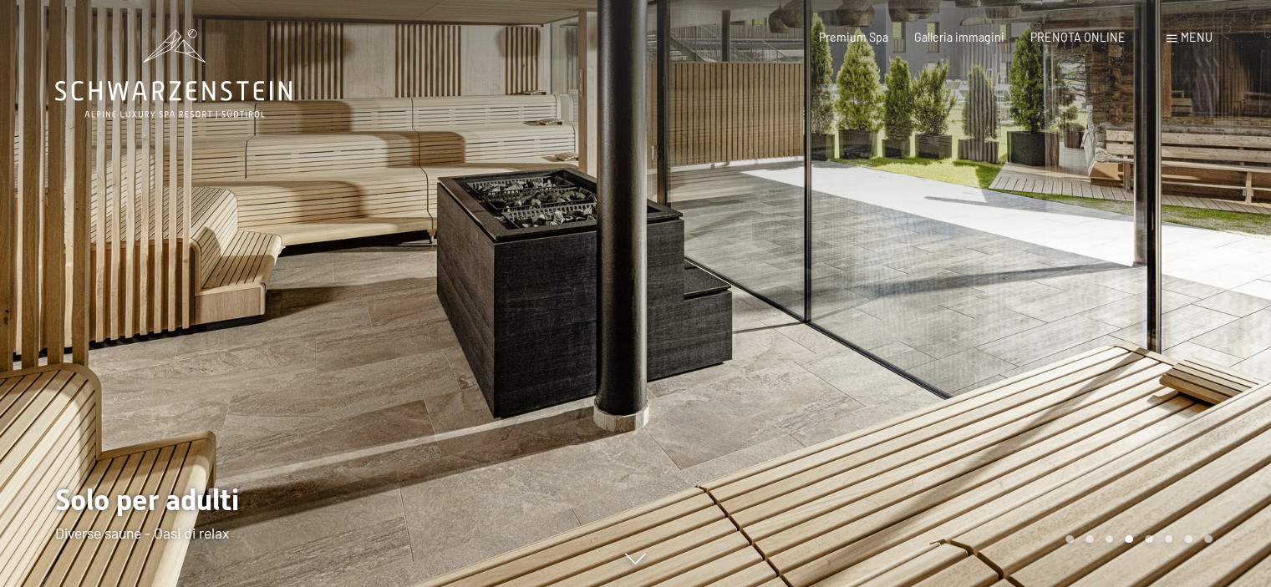
click at [1156, 311] on div at bounding box center [954, 293] width 636 height 587
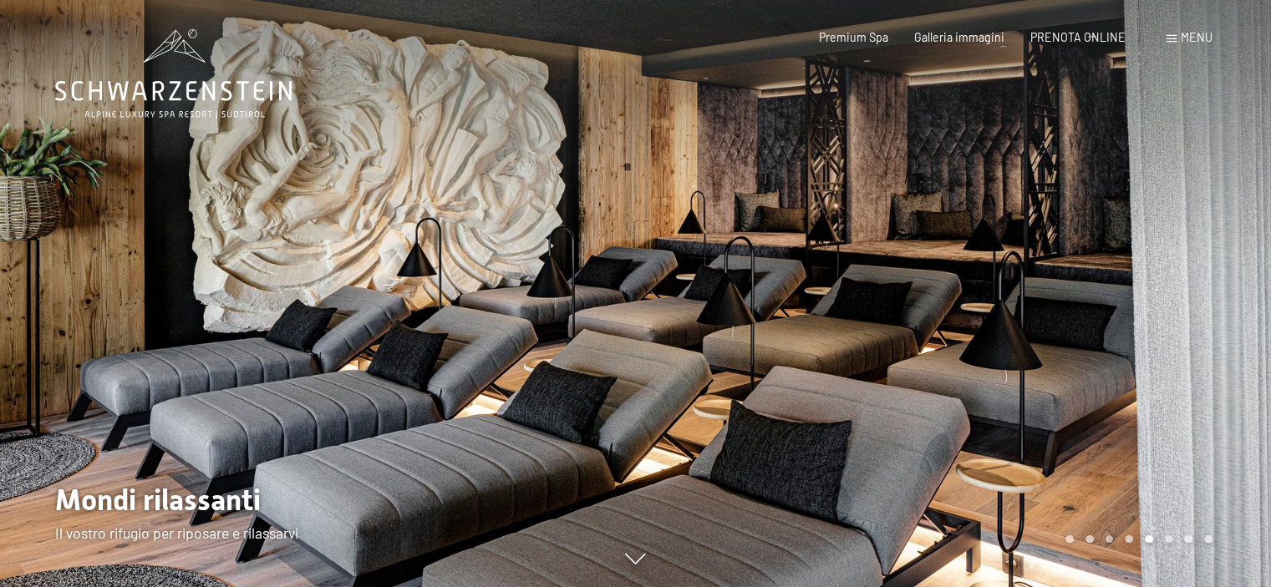
click at [1156, 311] on div at bounding box center [954, 293] width 636 height 587
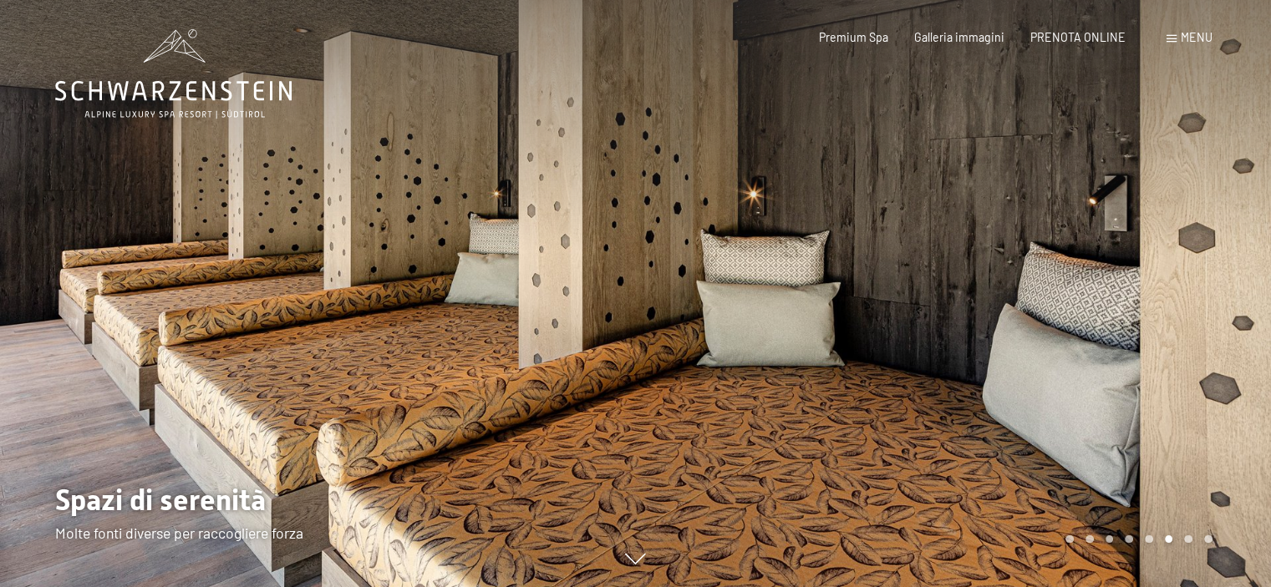
click at [1156, 311] on div at bounding box center [954, 293] width 636 height 587
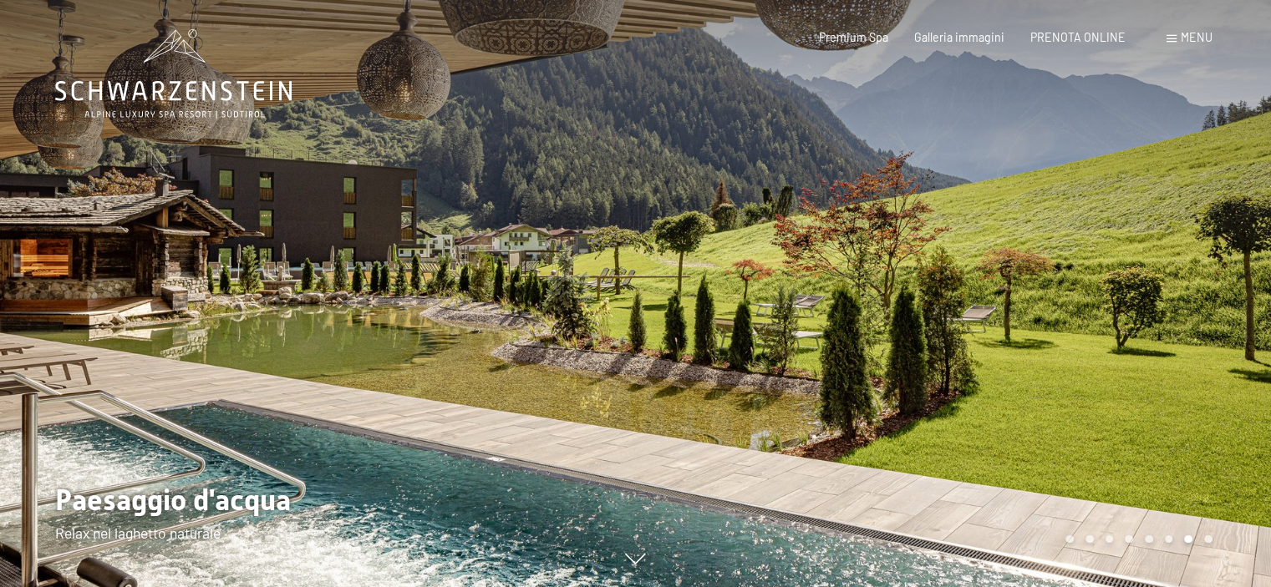
click at [1156, 311] on div at bounding box center [954, 293] width 636 height 587
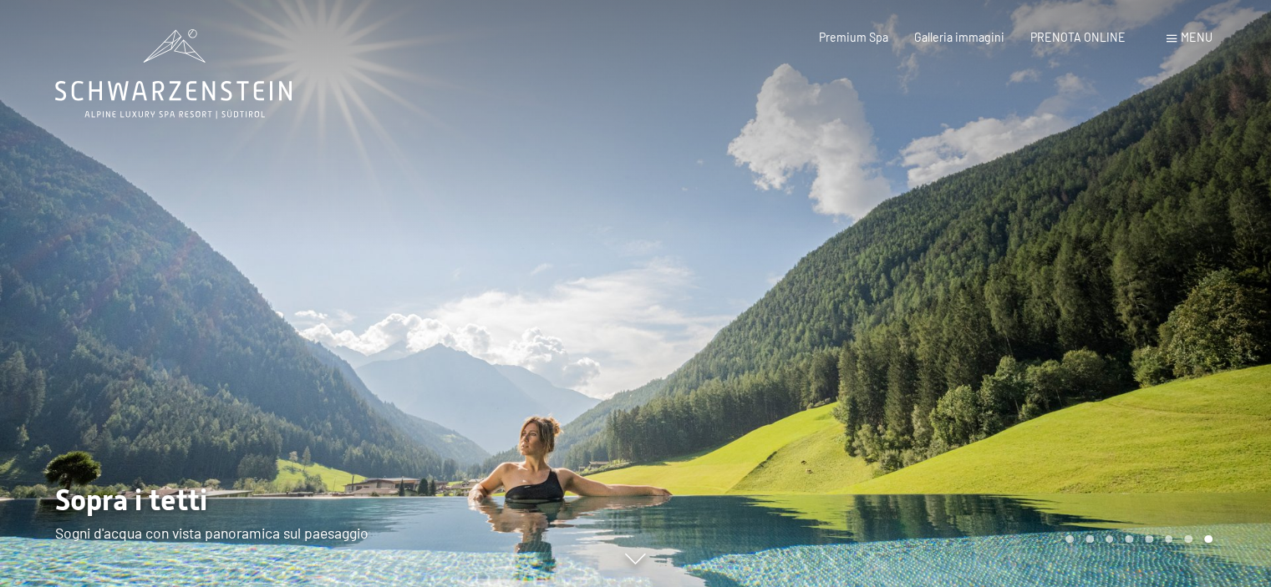
click at [1156, 311] on div at bounding box center [954, 293] width 636 height 587
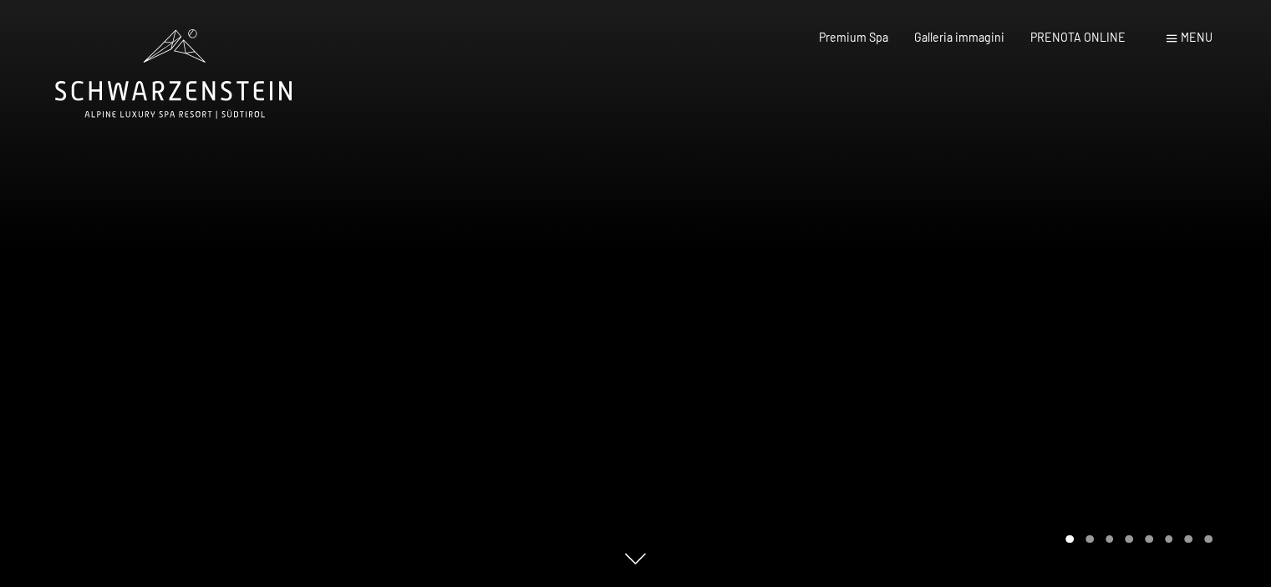
click at [1156, 311] on div at bounding box center [954, 293] width 636 height 587
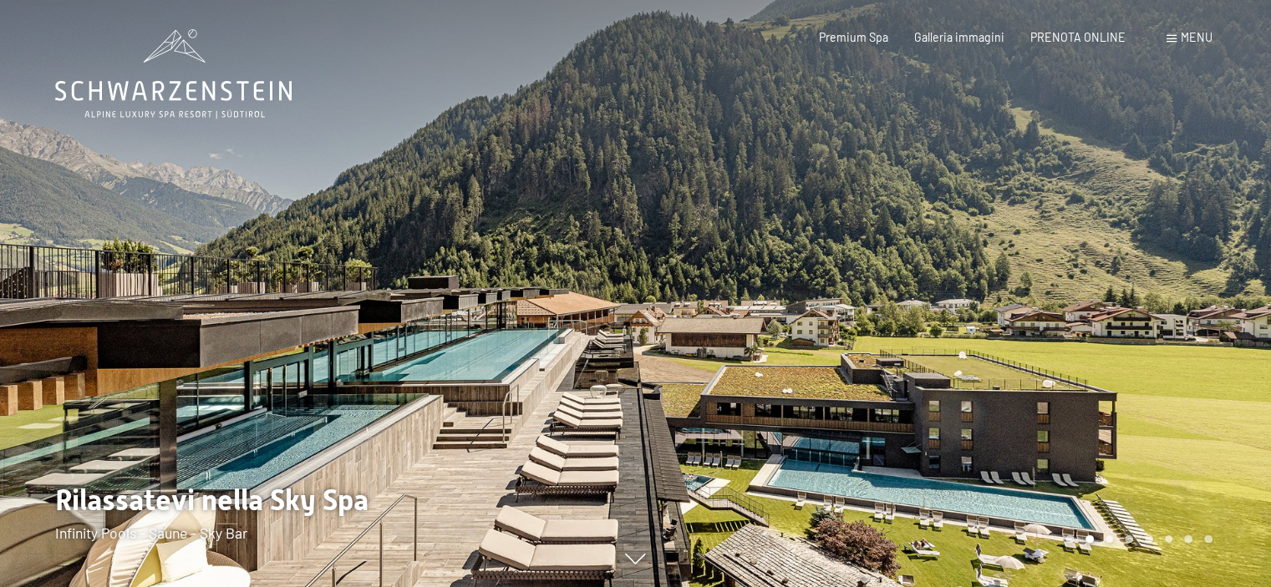
click at [1156, 311] on div at bounding box center [954, 293] width 636 height 587
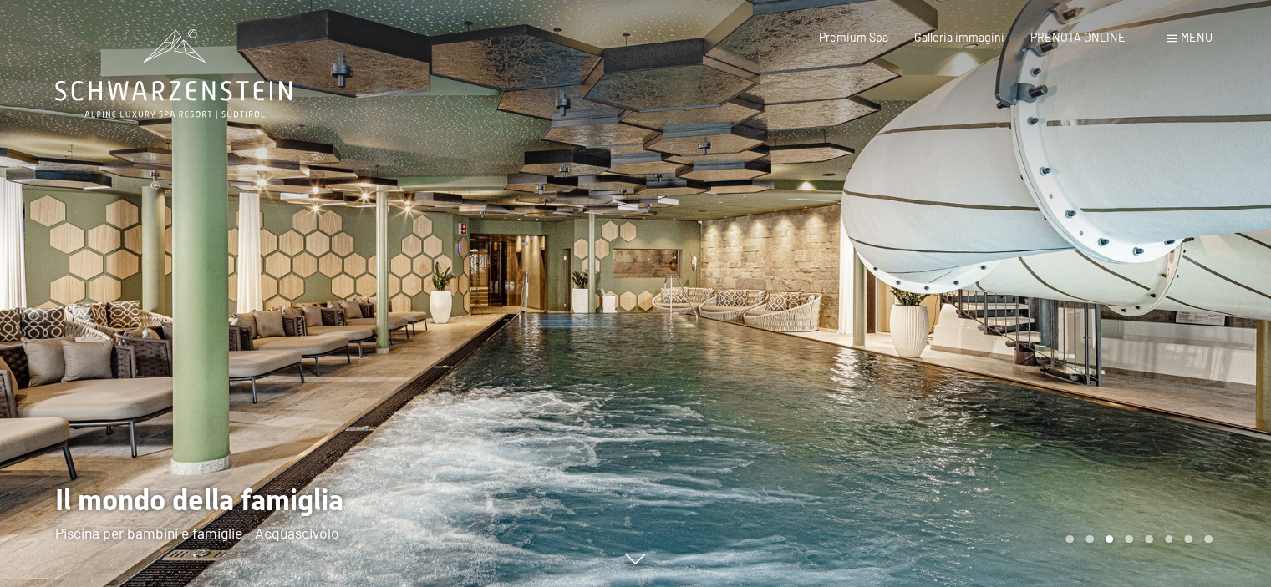
click at [1156, 310] on div at bounding box center [954, 293] width 636 height 587
